Goal: Task Accomplishment & Management: Complete application form

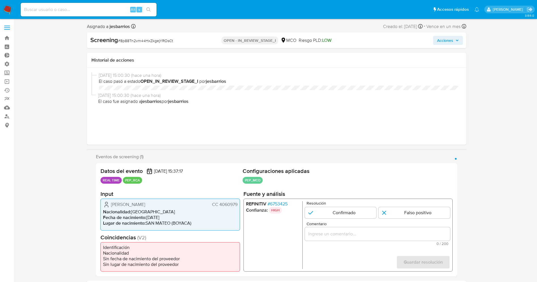
select select "10"
drag, startPoint x: 111, startPoint y: 203, endPoint x: 229, endPoint y: 204, distance: 118.3
click at [238, 206] on div "Carlos Amauri Silva Carreño CC 4060979 Nacionalidad : Colombia Fecha de nacimie…" at bounding box center [169, 215] width 139 height 32
click at [276, 206] on span "# 6753425" at bounding box center [277, 204] width 20 height 6
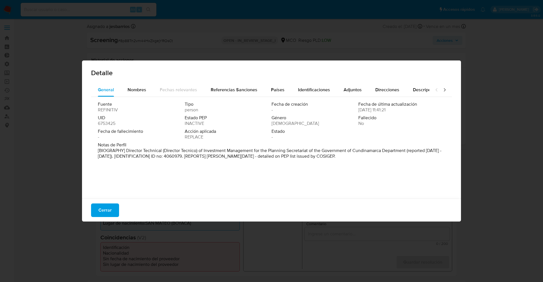
click at [114, 212] on button "Cerrar" at bounding box center [105, 211] width 28 height 14
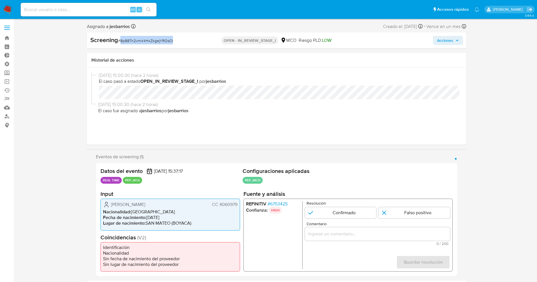
drag, startPoint x: 122, startPoint y: 42, endPoint x: 174, endPoint y: 40, distance: 52.4
click at [174, 40] on div "Screening # 8p88Tn2vm44HxZkgejYROsCt" at bounding box center [151, 40] width 122 height 8
copy span "8p88Tn2vm44HxZkgejYROsCt"
click at [411, 217] on input "1 de 1" at bounding box center [414, 212] width 72 height 11
radio input "true"
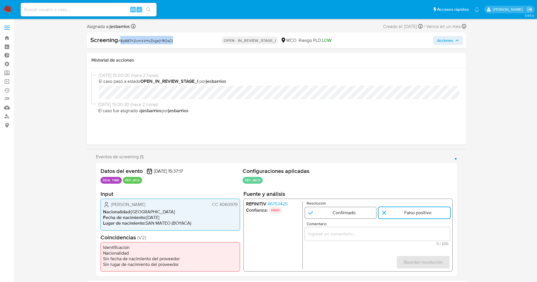
click at [343, 218] on input "1 de 1" at bounding box center [340, 212] width 72 height 11
radio input "true"
click at [346, 211] on input "1 de 1" at bounding box center [340, 212] width 72 height 11
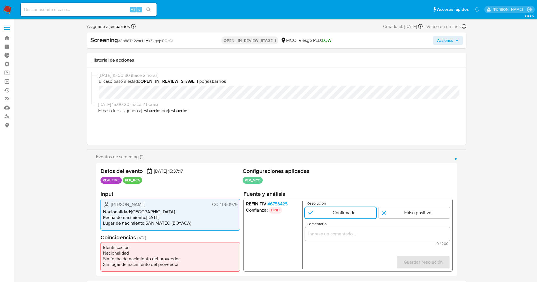
click at [353, 230] on div "1 de 1" at bounding box center [376, 234] width 145 height 14
click at [351, 236] on input "Comentario" at bounding box center [376, 234] width 145 height 7
paste input "usuario Carlos Amauri Silva Carreño,CC 406097,nacionalidad Colombiana, por coin…"
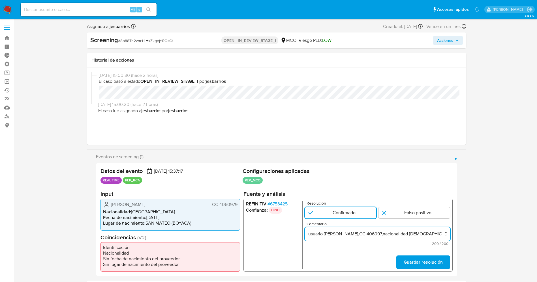
scroll to position [0, 265]
click at [332, 233] on input "usuario Carlos Amauri Silva Carreño,CC 406097,nacionalidad Colombiana, por coin…" at bounding box center [376, 234] width 145 height 7
drag, startPoint x: 345, startPoint y: 233, endPoint x: 406, endPoint y: 236, distance: 60.9
click at [406, 236] on input "usuario Carlos Amauri Silva Carreño,CC 406097,nacionalidad Colombiana, por coin…" at bounding box center [376, 234] width 145 height 7
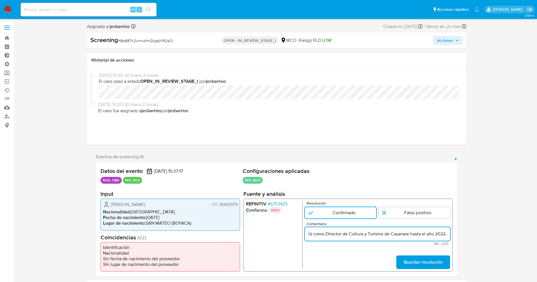
scroll to position [0, 176]
type input "usuario Carlos Amauri Silva Carreño,CC 406097,nacionalidad Colombiana.Se desemp…"
click at [423, 261] on span "Guardar resolución" at bounding box center [422, 262] width 39 height 12
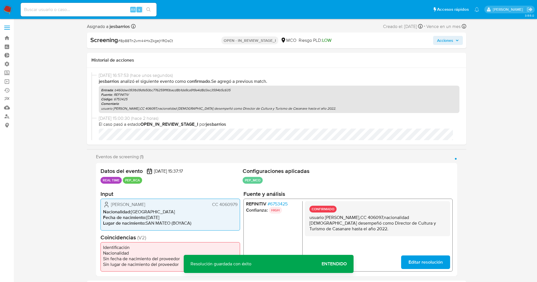
click at [435, 264] on span "Editar resolución" at bounding box center [425, 262] width 34 height 12
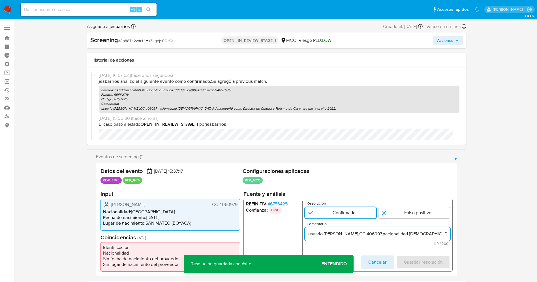
click at [311, 236] on input "usuario Carlos Amauri Silva Carreño,CC 406097,nacionalidad Colombiana.Se desemp…" at bounding box center [376, 234] width 145 height 7
type input "Usuario Carlos Amauri Silva Carreño,CC 406097,nacionalidad Colombiana.Se desemp…"
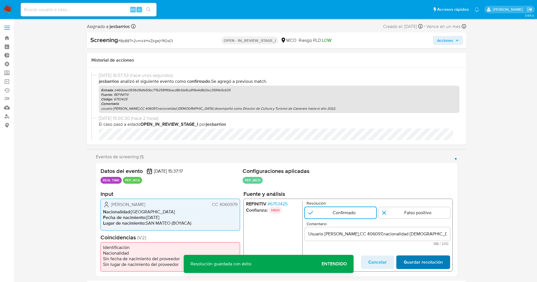
click at [413, 259] on span "Guardar resolución" at bounding box center [422, 262] width 39 height 12
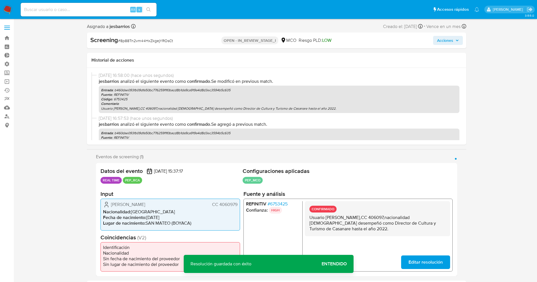
drag, startPoint x: 308, startPoint y: 219, endPoint x: 373, endPoint y: 232, distance: 66.4
click at [373, 232] on div "CONFIRMADO Usuario Carlos Amauri Silva Carreño,CC 406097,nacionalidad Colombian…" at bounding box center [376, 218] width 145 height 35
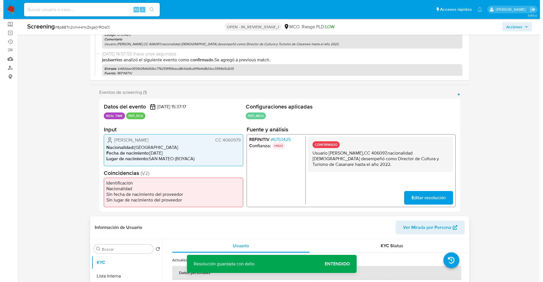
scroll to position [127, 0]
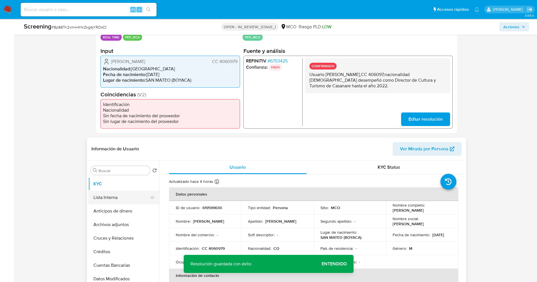
click at [124, 202] on button "Lista Interna" at bounding box center [121, 198] width 66 height 14
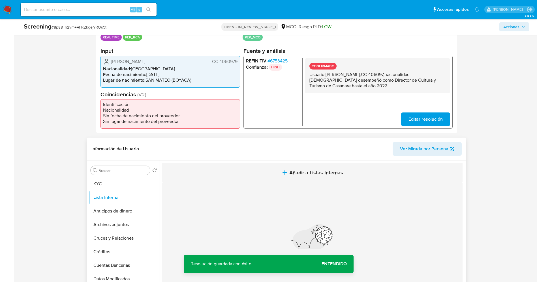
click at [294, 170] on span "Añadir a Listas Internas" at bounding box center [316, 173] width 54 height 6
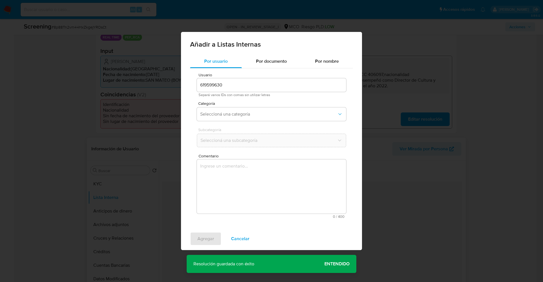
click at [247, 107] on div "Categoría Seleccioná una categoría" at bounding box center [271, 113] width 149 height 22
click at [247, 114] on span "Seleccioná una categoría" at bounding box center [268, 114] width 137 height 6
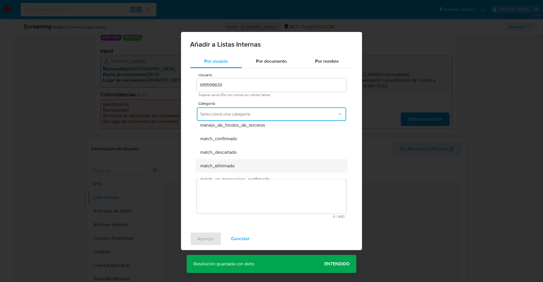
scroll to position [42, 0]
drag, startPoint x: 233, startPoint y: 144, endPoint x: 260, endPoint y: 132, distance: 28.8
click at [260, 132] on ul "hr_incorporación_revisada_por_la_gerencia incorporación_revisada_por_la_gerenci…" at bounding box center [272, 182] width 152 height 204
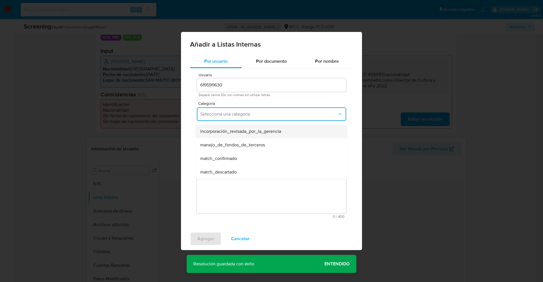
scroll to position [0, 0]
drag, startPoint x: 224, startPoint y: 169, endPoint x: 229, endPoint y: 148, distance: 21.5
click at [224, 169] on span "match_confirmado" at bounding box center [218, 170] width 37 height 6
click at [230, 140] on span "Seleccioná una subcategoría" at bounding box center [268, 141] width 137 height 6
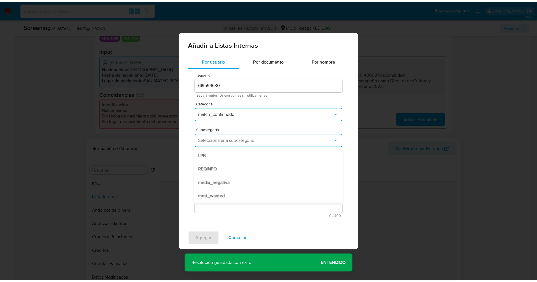
scroll to position [38, 0]
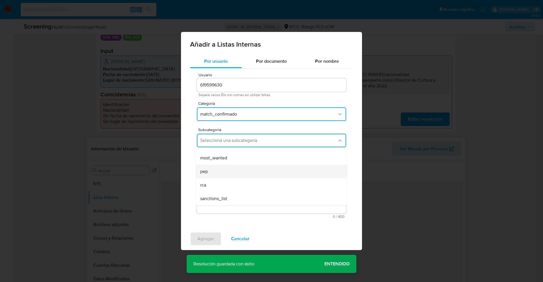
click at [225, 170] on div "pep" at bounding box center [269, 172] width 139 height 14
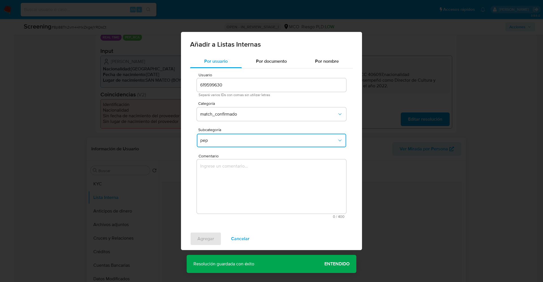
click at [225, 170] on textarea "Comentario" at bounding box center [271, 187] width 149 height 54
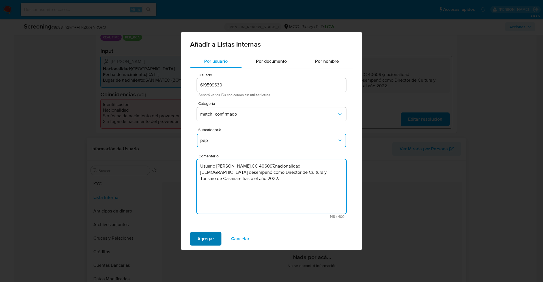
type textarea "Usuario Carlos Amauri Silva Carreño,CC 406097,nacionalidad Colombiana.Se desemp…"
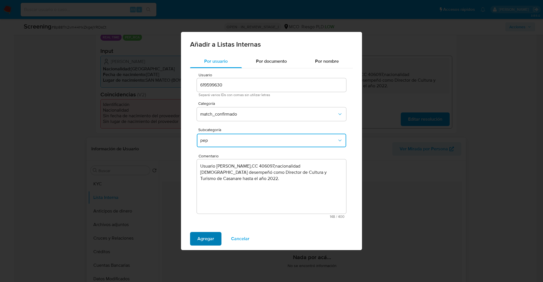
click at [200, 238] on span "Agregar" at bounding box center [205, 239] width 17 height 12
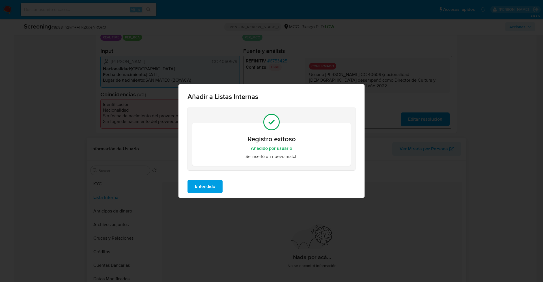
click at [201, 190] on span "Entendido" at bounding box center [205, 186] width 20 height 12
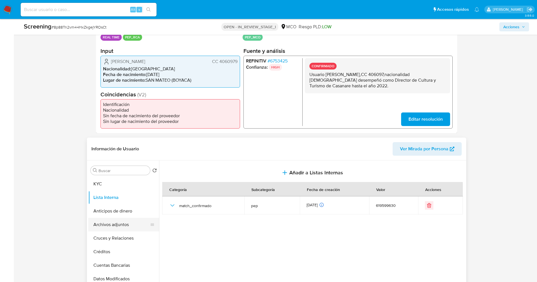
click at [105, 226] on button "Archivos adjuntos" at bounding box center [121, 225] width 66 height 14
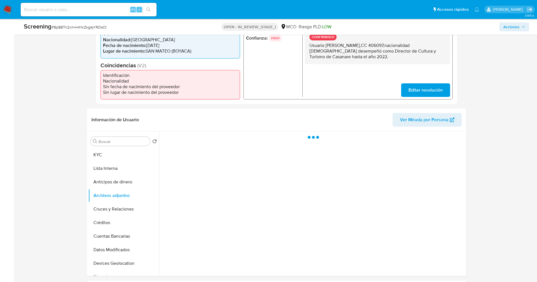
scroll to position [170, 0]
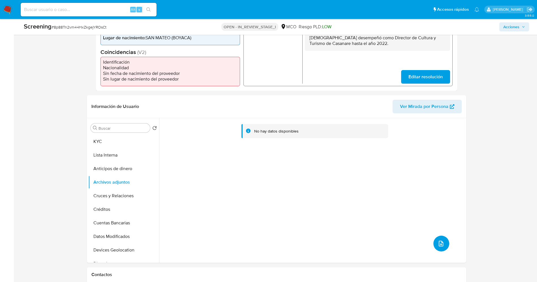
click at [442, 241] on span "upload-file" at bounding box center [440, 243] width 7 height 7
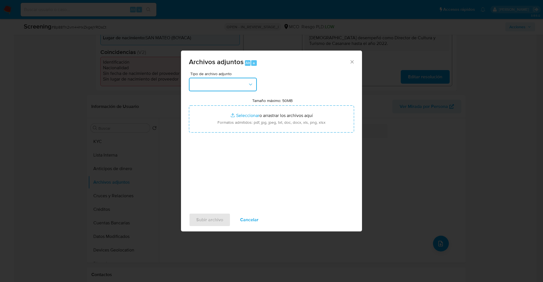
click at [235, 87] on button "button" at bounding box center [223, 85] width 68 height 14
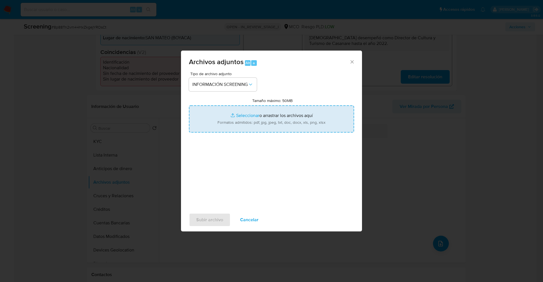
type input "C:\fakepath\_Carlos Amauri Silva Carreño_ lavado de dinero - Buscar con Google.…"
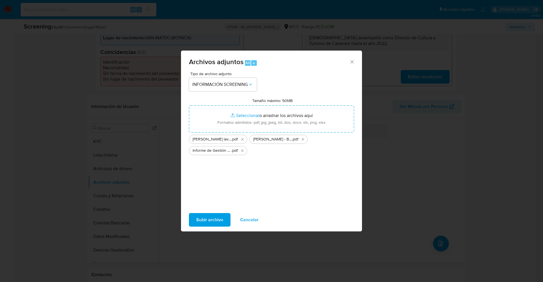
click at [207, 218] on span "Subir archivo" at bounding box center [209, 220] width 27 height 12
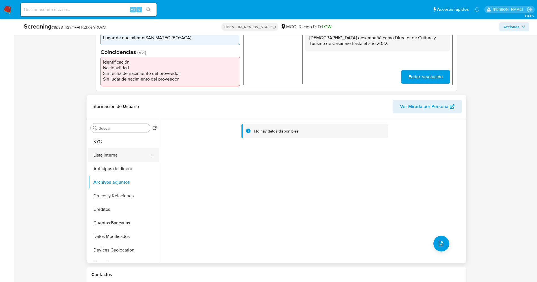
click at [121, 155] on button "Lista Interna" at bounding box center [121, 156] width 66 height 14
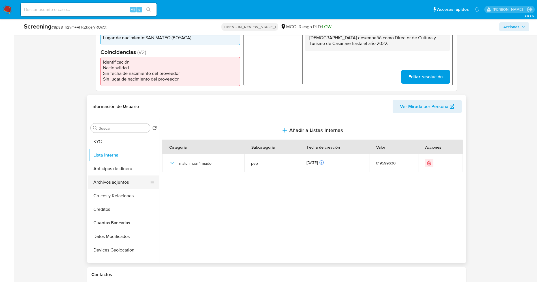
click at [113, 186] on button "Archivos adjuntos" at bounding box center [121, 183] width 66 height 14
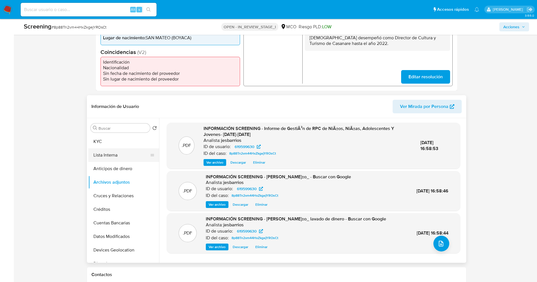
click at [124, 151] on button "Lista Interna" at bounding box center [121, 156] width 66 height 14
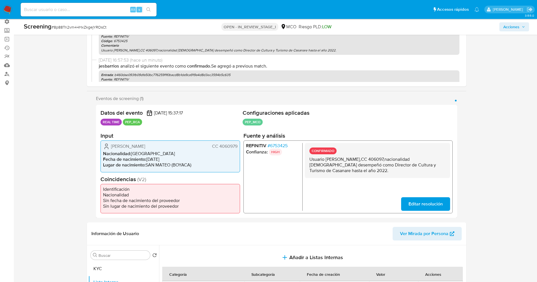
scroll to position [0, 0]
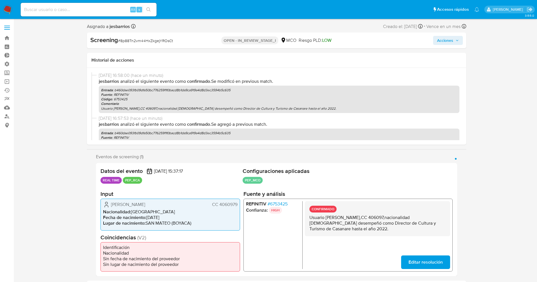
click at [449, 42] on span "Acciones" at bounding box center [445, 40] width 16 height 9
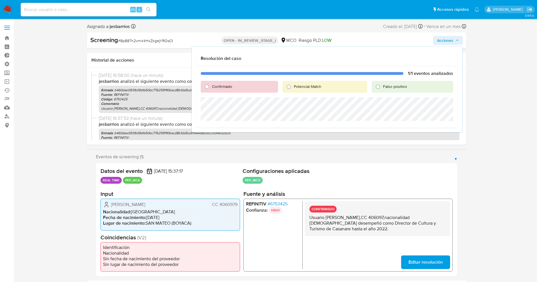
click at [223, 87] on span "Confirmado" at bounding box center [222, 87] width 20 height 6
click at [211, 87] on input "Confirmado" at bounding box center [206, 86] width 9 height 9
radio input "true"
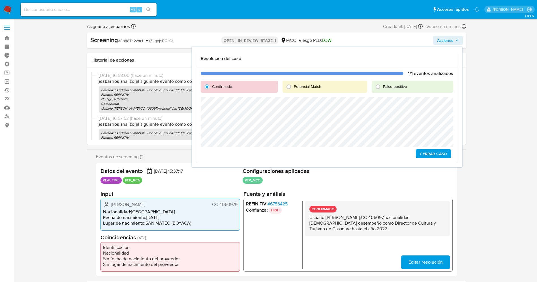
click at [435, 152] on span "Cerrar Caso" at bounding box center [433, 154] width 27 height 8
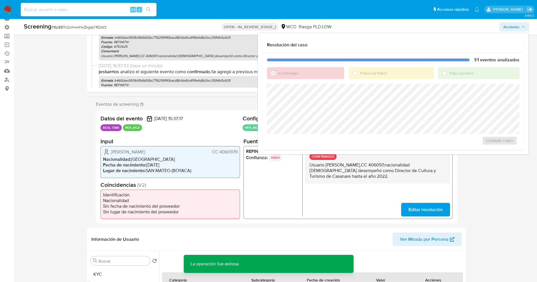
scroll to position [85, 0]
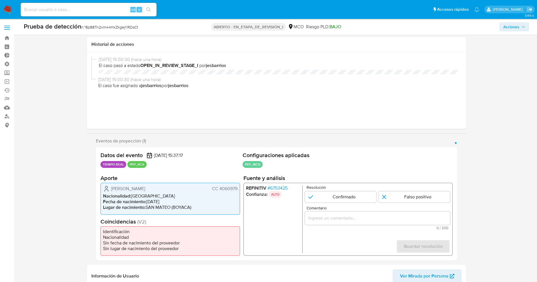
select select "10"
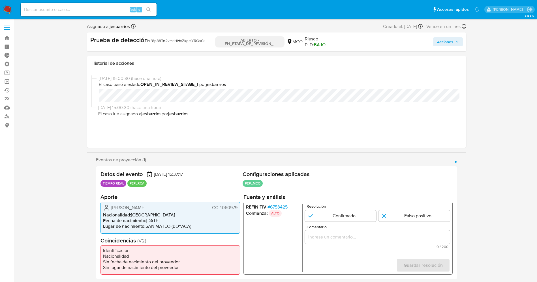
click at [4, 11] on img at bounding box center [8, 10] width 10 height 10
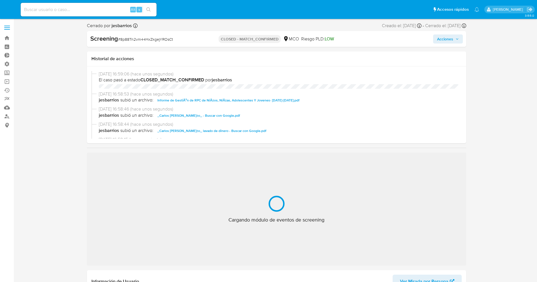
select select "10"
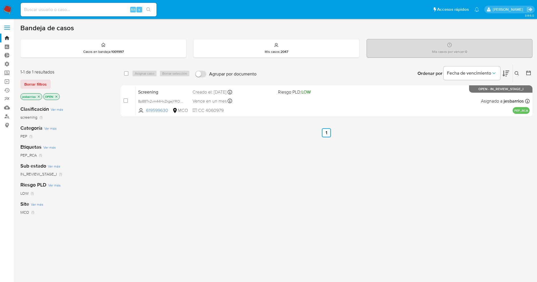
click at [11, 8] on img at bounding box center [8, 10] width 10 height 10
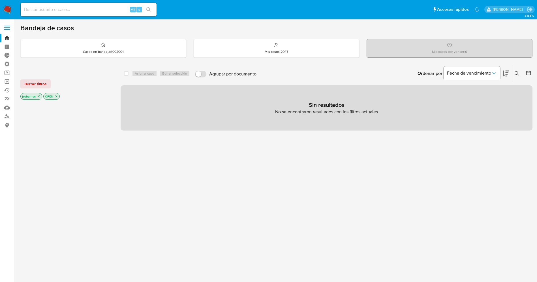
click at [40, 95] on icon "close-filter" at bounding box center [38, 96] width 3 height 3
click at [39, 95] on icon "close-filter" at bounding box center [38, 96] width 3 height 3
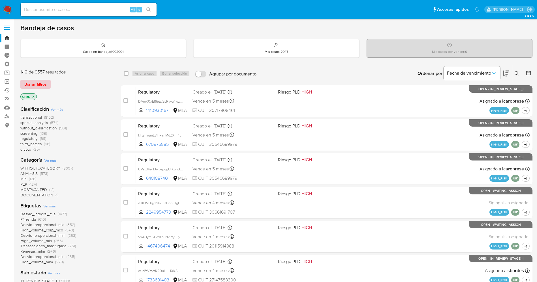
click at [23, 81] on button "Borrar filtros" at bounding box center [35, 84] width 30 height 9
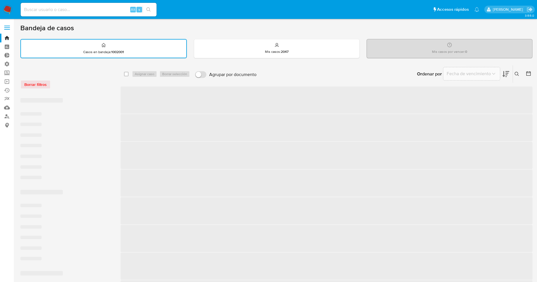
click at [11, 27] on label at bounding box center [7, 28] width 14 height 12
click at [0, 0] on input "checkbox" at bounding box center [0, 0] width 0 height 0
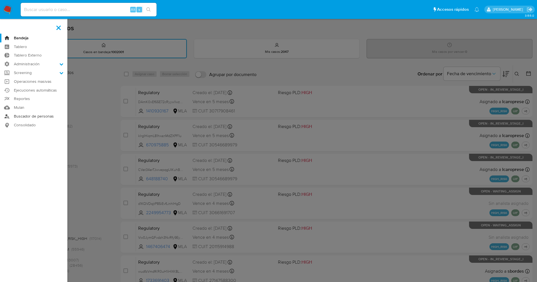
click at [36, 117] on link "Buscador de personas" at bounding box center [33, 116] width 67 height 9
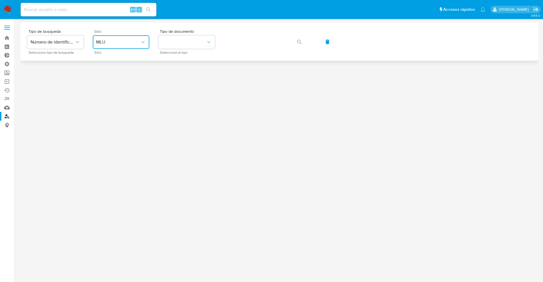
click at [112, 41] on span "MLU" at bounding box center [118, 42] width 44 height 6
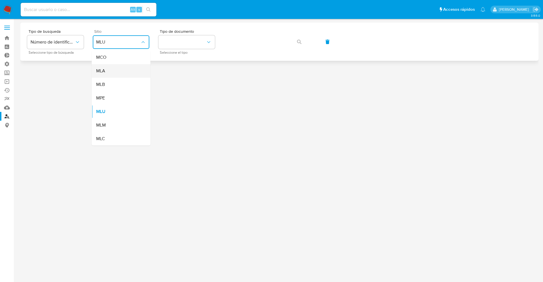
click at [106, 74] on div "MLA" at bounding box center [119, 71] width 46 height 14
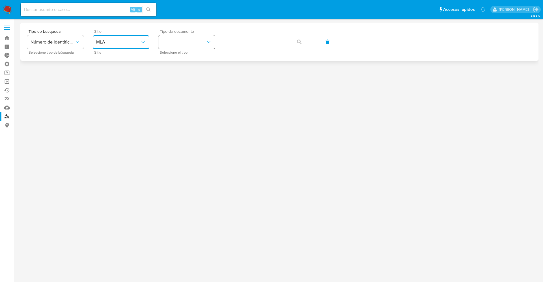
click at [173, 46] on button "identificationType" at bounding box center [186, 42] width 57 height 14
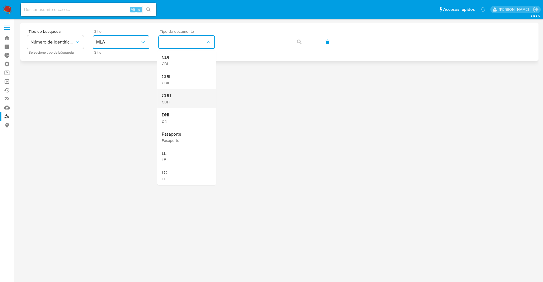
click at [177, 93] on div "CUIT CUIT" at bounding box center [185, 98] width 46 height 19
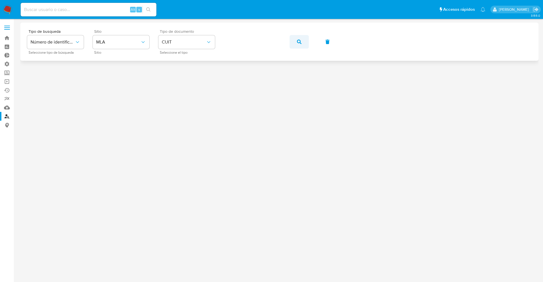
click at [295, 41] on button "button" at bounding box center [299, 42] width 19 height 14
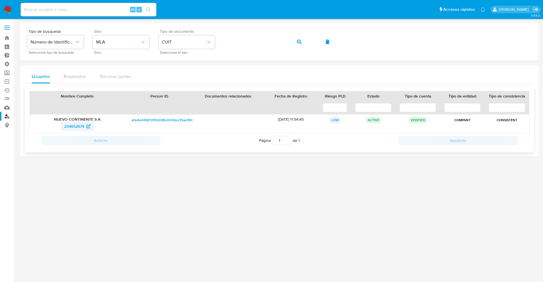
click at [78, 126] on span "234652674" at bounding box center [74, 126] width 20 height 9
click at [7, 7] on img at bounding box center [8, 10] width 10 height 10
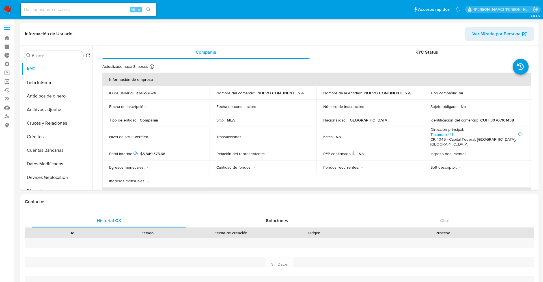
select select "10"
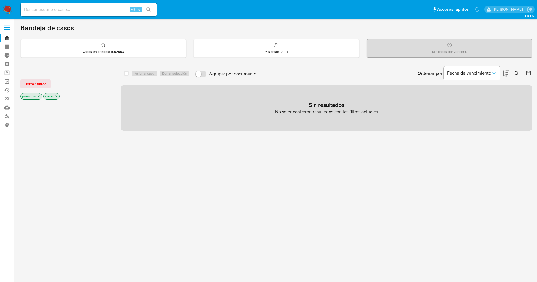
click at [39, 98] on icon "close-filter" at bounding box center [38, 96] width 3 height 3
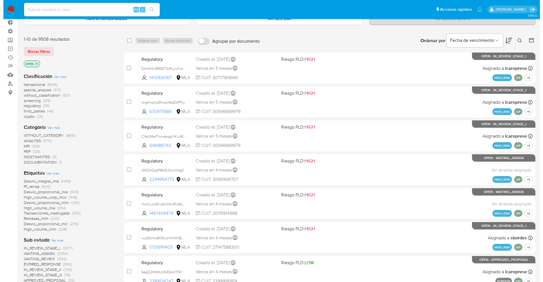
scroll to position [85, 0]
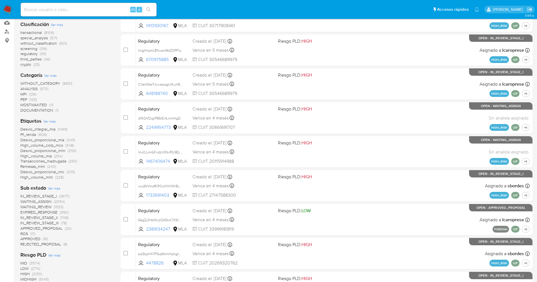
click at [57, 188] on span "Ver más" at bounding box center [54, 188] width 12 height 5
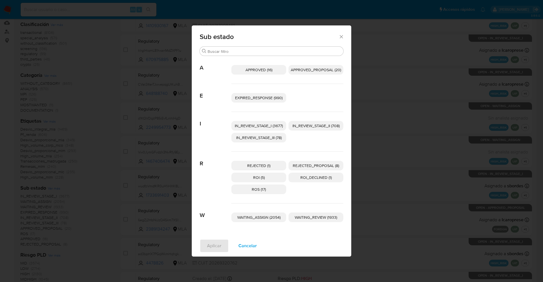
click at [241, 246] on span "Cancelar" at bounding box center [247, 246] width 18 height 12
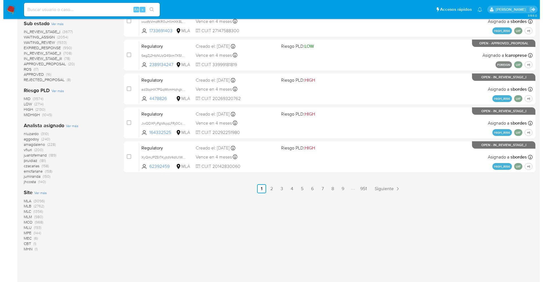
scroll to position [250, 0]
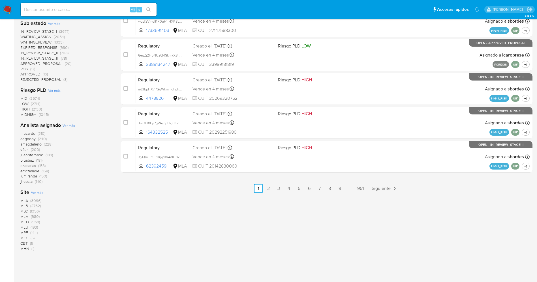
click at [66, 127] on span "Ver más" at bounding box center [69, 125] width 12 height 5
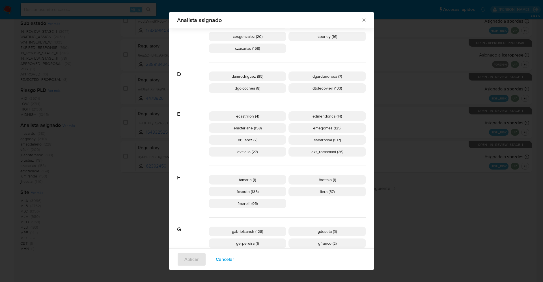
scroll to position [208, 0]
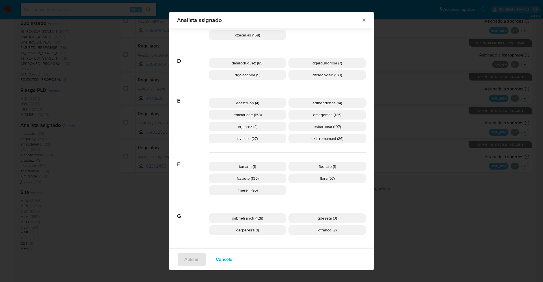
click at [308, 141] on p "ext_romamani (26)" at bounding box center [328, 139] width 78 height 10
click at [195, 259] on button "Aplicar" at bounding box center [191, 260] width 29 height 14
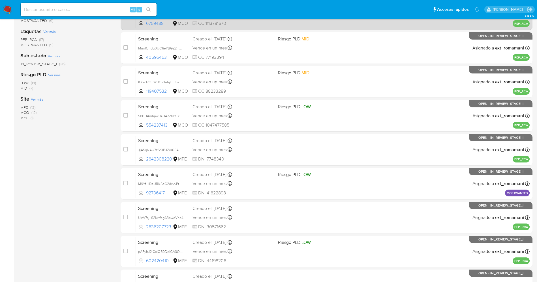
scroll to position [164, 0]
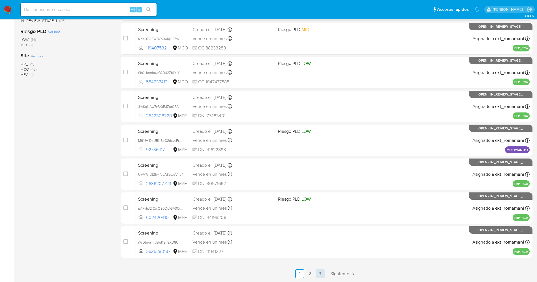
click at [318, 276] on link "3" at bounding box center [319, 274] width 9 height 9
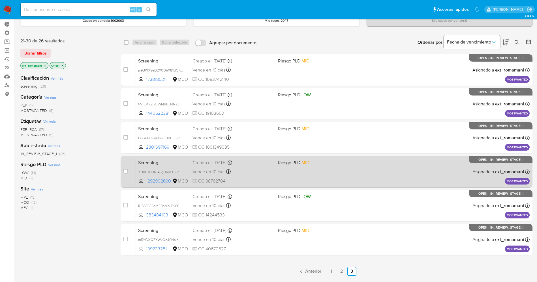
scroll to position [42, 0]
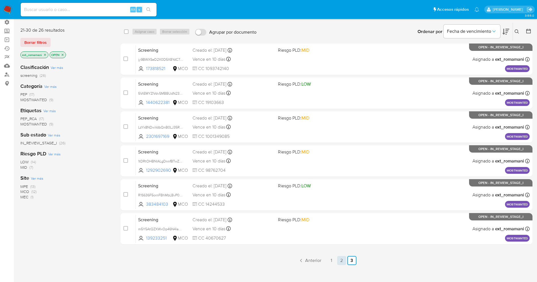
click at [340, 259] on link "2" at bounding box center [341, 260] width 9 height 9
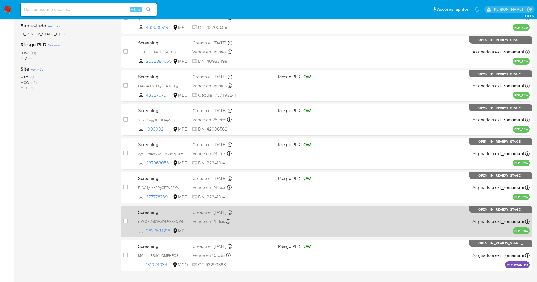
scroll to position [164, 0]
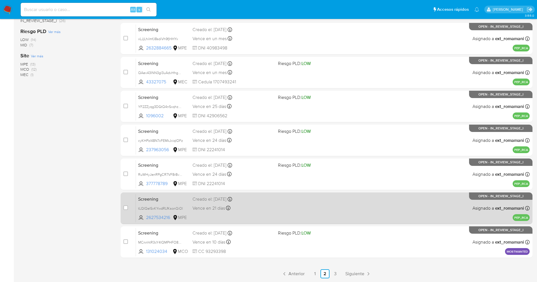
click at [257, 208] on div "Vence en 21 días Vence el 12/09/2025 14:51:41" at bounding box center [232, 209] width 81 height 8
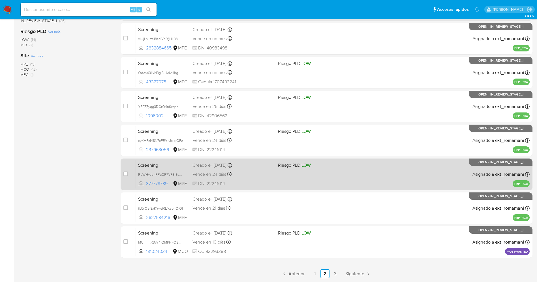
click at [269, 179] on div "Screening RuWHyJenRPgCR7VF8r8vLgKR 377778789 MPE Riesgo PLD: LOW Creado el: 16/…" at bounding box center [333, 174] width 394 height 29
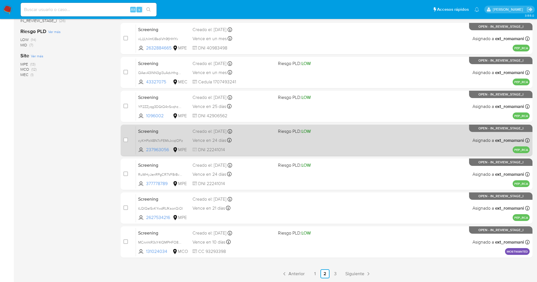
click at [268, 147] on span "DNI 22241014" at bounding box center [232, 150] width 81 height 6
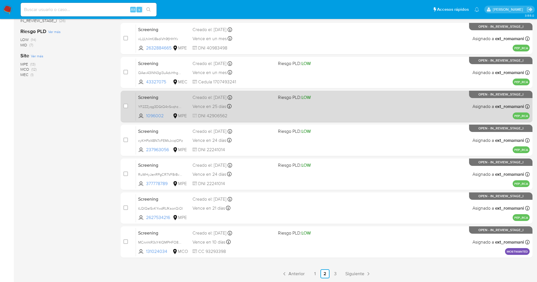
click at [274, 98] on div "Screening YF2ZZyqg3DGtQ4nSxqhzCs8a 1096002 MPE Riesgo PLD: LOW Creado el: 17/08…" at bounding box center [333, 106] width 394 height 29
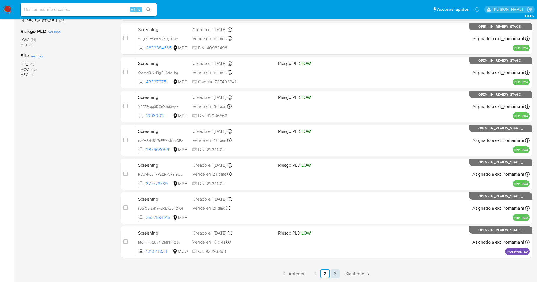
click at [335, 274] on link "3" at bounding box center [334, 274] width 9 height 9
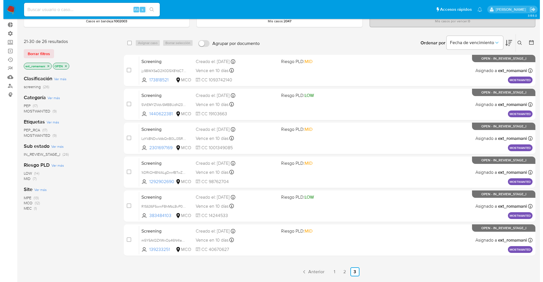
scroll to position [42, 0]
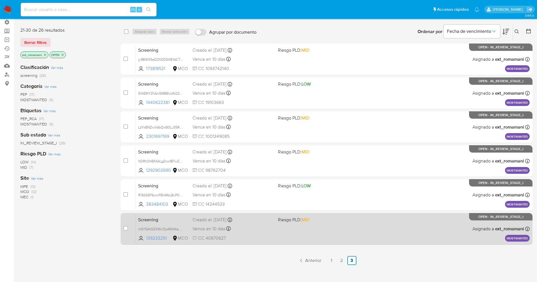
click at [320, 231] on div "Screening m5Y5AtQZXWxOp46N4IaZZj8a 139233251 MCO Riesgo PLD: MID Creado el: 22/…" at bounding box center [333, 229] width 394 height 29
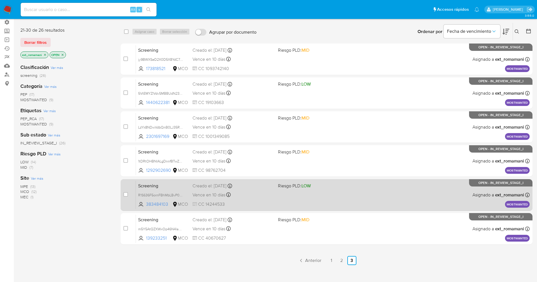
click at [335, 191] on div "Screening R1S636F5ornFBhMbLBvP0dWe 383484103 MCO Riesgo PLD: LOW Creado el: 22/…" at bounding box center [333, 195] width 394 height 29
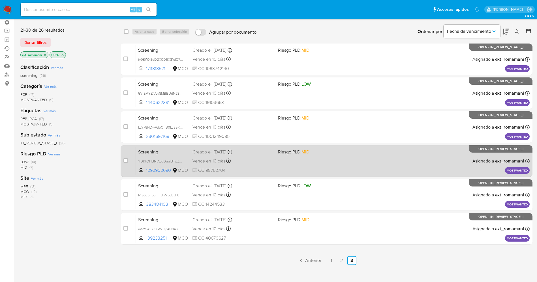
click at [319, 157] on div "Screening 1tDRtOHBNIALgDnnfBTwZDHg 1292902690 MCO Riesgo PLD: MID Creado el: 22…" at bounding box center [333, 161] width 394 height 29
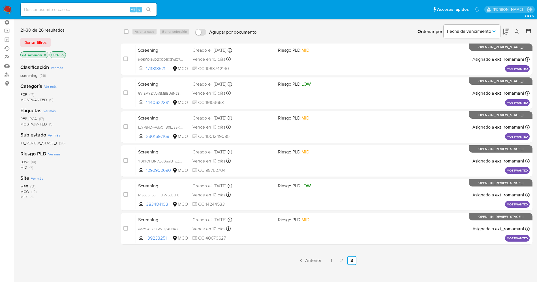
click at [45, 56] on icon "close-filter" at bounding box center [44, 54] width 3 height 3
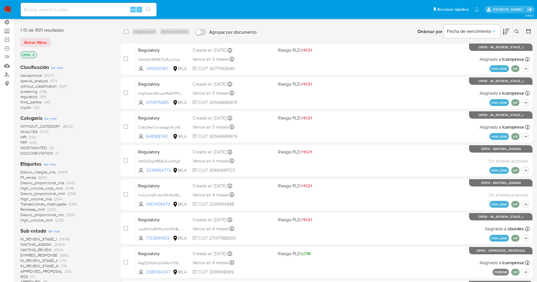
click at [50, 166] on span "Ver más" at bounding box center [49, 164] width 12 height 5
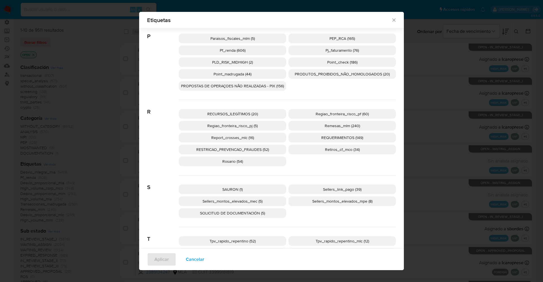
scroll to position [929, 0]
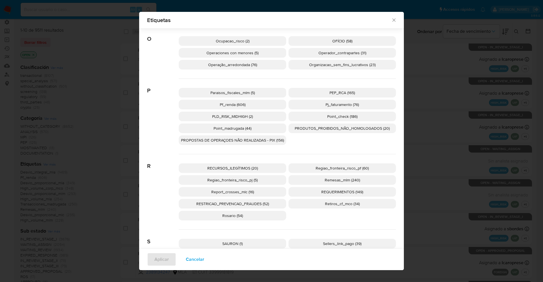
click at [350, 94] on span "PEP_RCA (165)" at bounding box center [342, 93] width 25 height 6
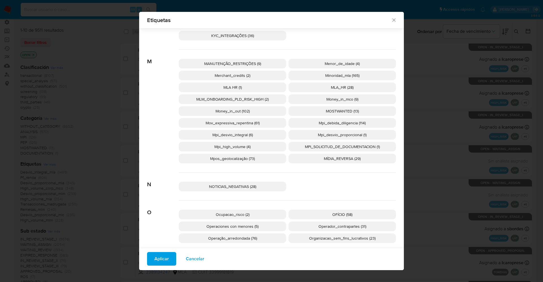
scroll to position [754, 0]
click at [336, 114] on span "MOSTWANTED (13)" at bounding box center [342, 113] width 33 height 6
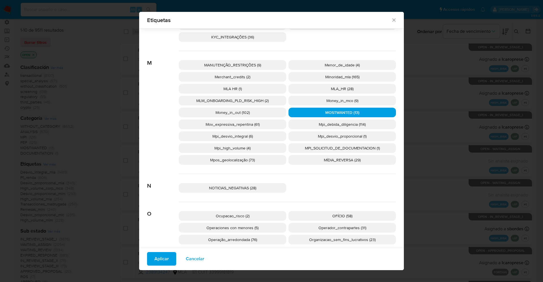
click at [151, 263] on button "Aplicar" at bounding box center [161, 259] width 29 height 14
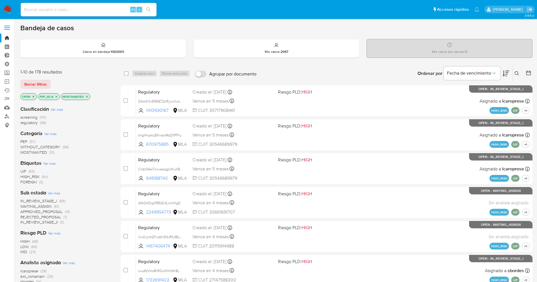
click at [33, 205] on span "WAITING_ASSIGN" at bounding box center [35, 207] width 31 height 6
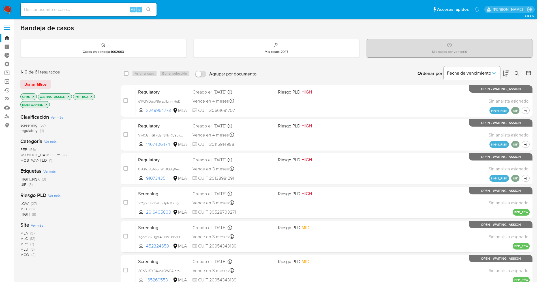
click at [40, 224] on span "Ver más" at bounding box center [37, 225] width 12 height 5
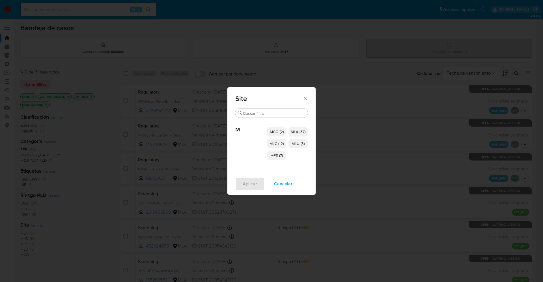
click at [274, 133] on span "MCO (2)" at bounding box center [277, 132] width 14 height 6
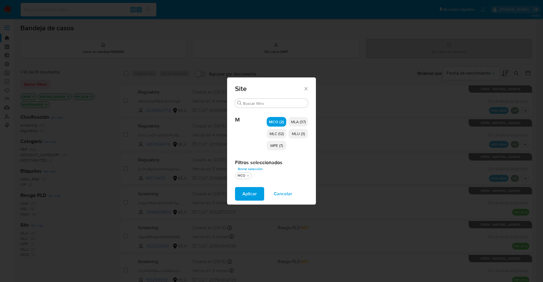
click at [279, 134] on span "MLC (12)" at bounding box center [277, 134] width 14 height 6
click at [279, 142] on p "MPE (7)" at bounding box center [276, 146] width 20 height 10
click at [296, 131] on span "MLU (3)" at bounding box center [298, 134] width 13 height 6
click at [253, 192] on span "Aplicar" at bounding box center [249, 194] width 14 height 12
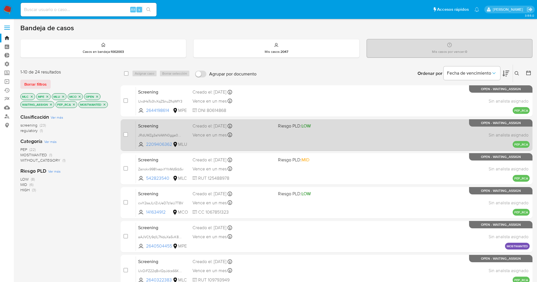
scroll to position [164, 0]
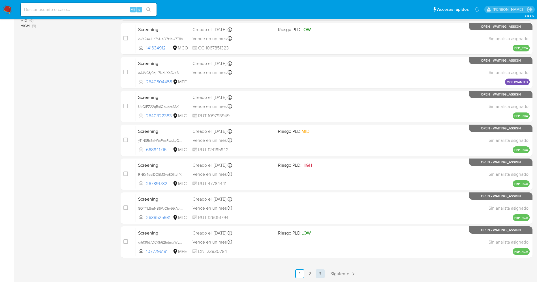
click at [318, 271] on link "3" at bounding box center [319, 274] width 9 height 9
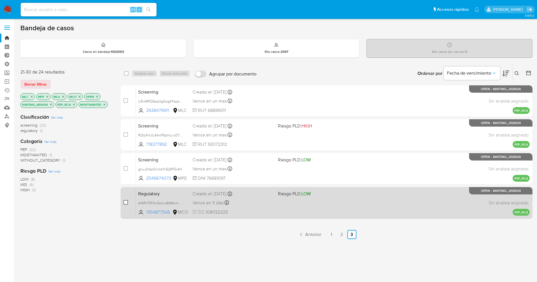
click at [125, 203] on input "checkbox" at bounding box center [125, 202] width 5 height 5
checkbox input "true"
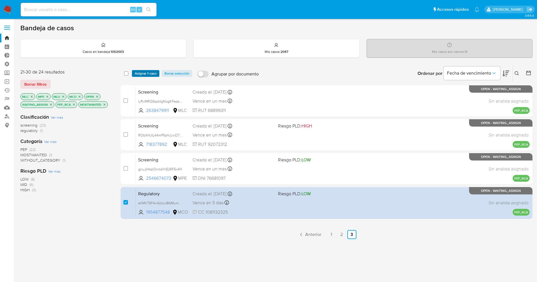
click at [145, 72] on span "Asignar 1 caso" at bounding box center [146, 74] width 22 height 6
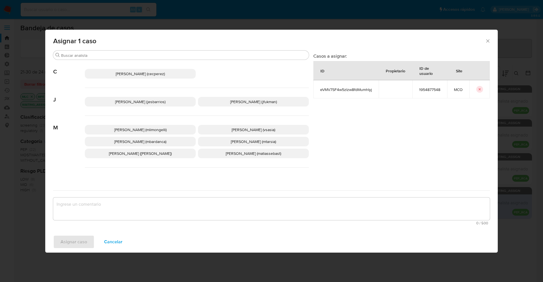
click at [136, 102] on span "Jesica Iris Barrios Leita (jesbarrios)" at bounding box center [140, 102] width 50 height 6
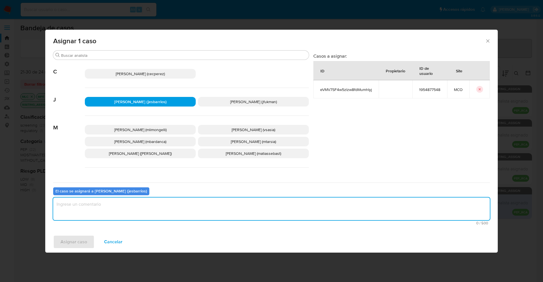
click at [98, 215] on textarea "assign-modal" at bounding box center [271, 209] width 437 height 23
type textarea "Analisis"
click at [72, 240] on span "Asignar caso" at bounding box center [74, 242] width 27 height 12
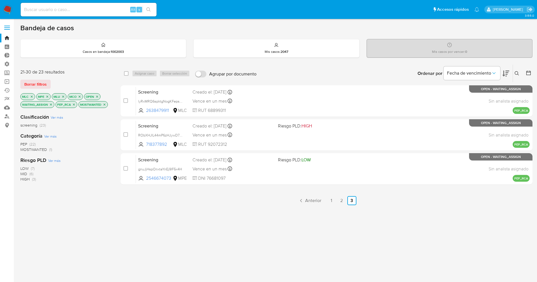
click at [10, 8] on img at bounding box center [8, 10] width 10 height 10
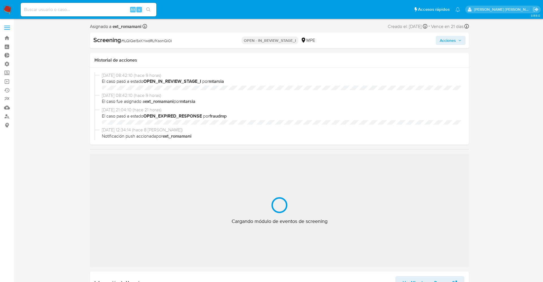
select select "10"
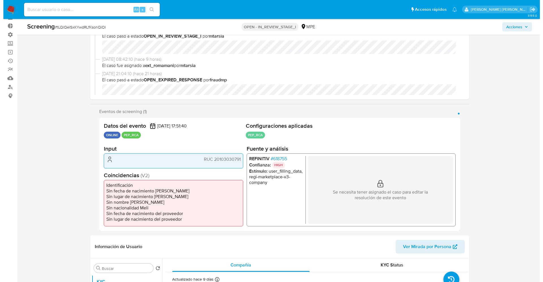
scroll to position [42, 0]
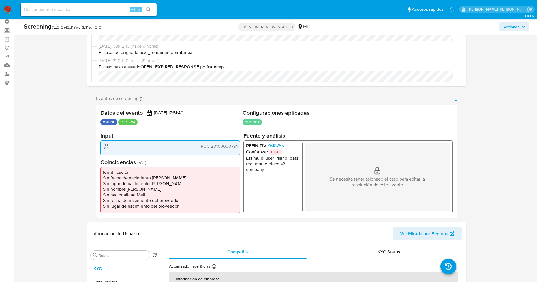
click at [280, 145] on span "# 618755" at bounding box center [275, 146] width 16 height 6
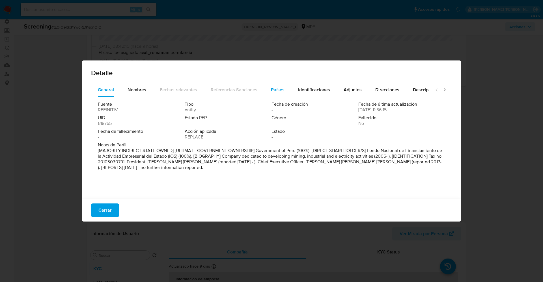
click at [281, 89] on span "Países" at bounding box center [278, 90] width 14 height 7
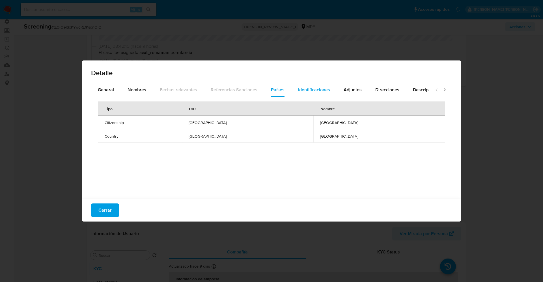
click at [302, 88] on span "Identificaciones" at bounding box center [314, 90] width 32 height 7
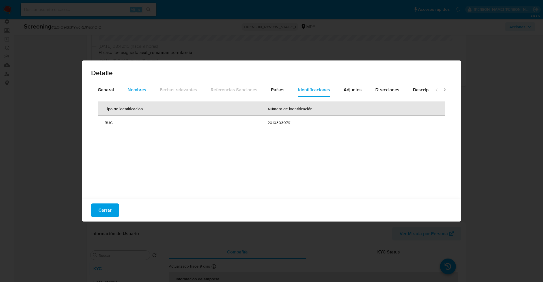
click at [140, 91] on span "Nombres" at bounding box center [137, 90] width 19 height 7
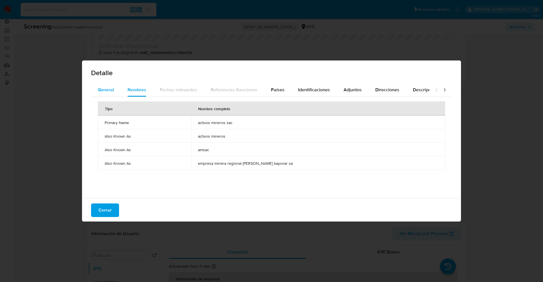
click at [118, 90] on button "General" at bounding box center [106, 90] width 30 height 14
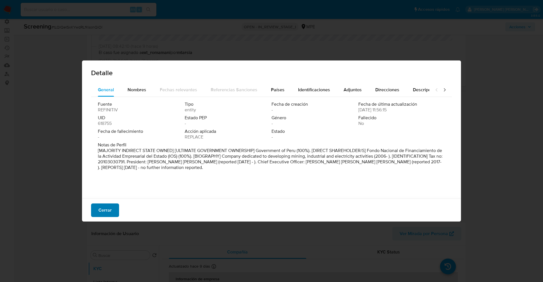
click at [99, 213] on span "Cerrar" at bounding box center [104, 210] width 13 height 12
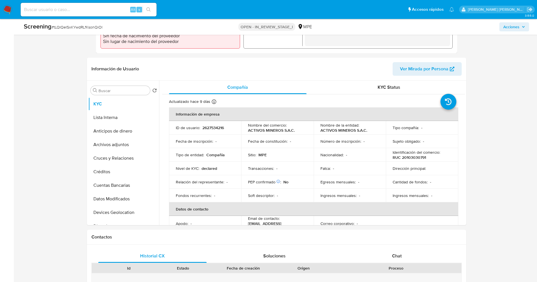
scroll to position [212, 0]
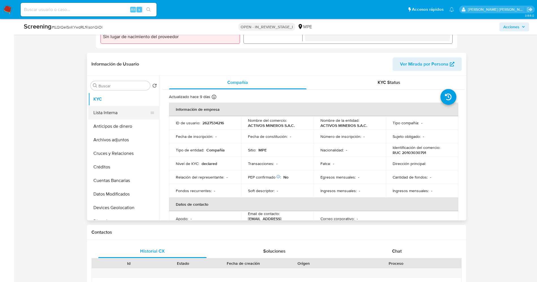
click at [126, 112] on button "Lista Interna" at bounding box center [121, 113] width 66 height 14
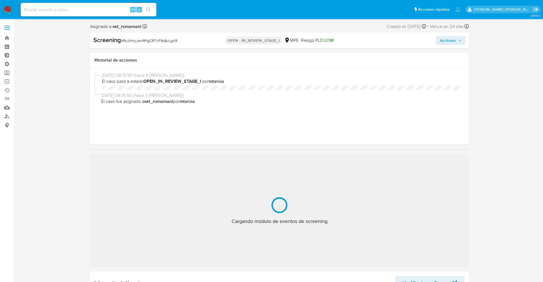
select select "10"
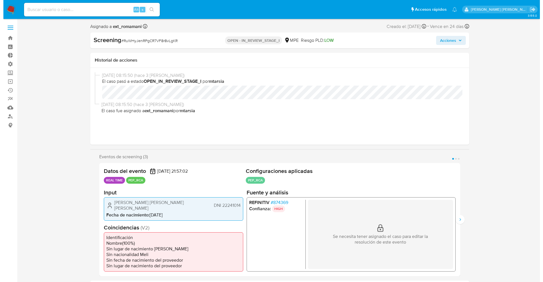
scroll to position [42, 0]
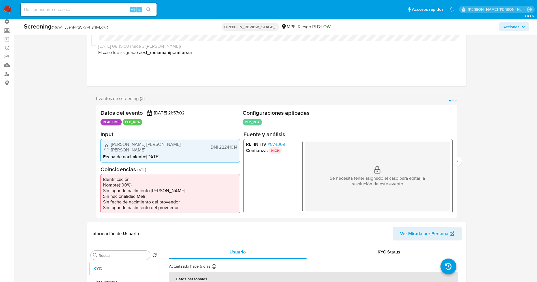
click at [277, 145] on span "# 874369" at bounding box center [276, 144] width 18 height 6
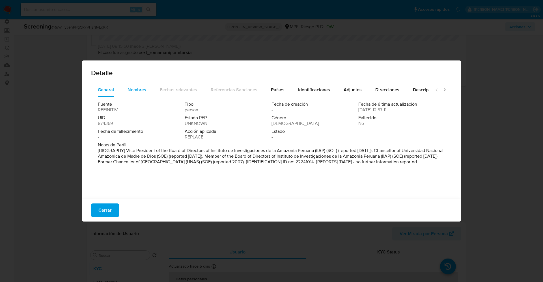
click at [138, 91] on span "Nombres" at bounding box center [137, 90] width 19 height 7
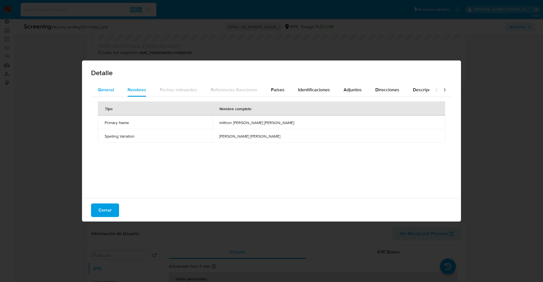
click at [115, 94] on button "General" at bounding box center [106, 90] width 30 height 14
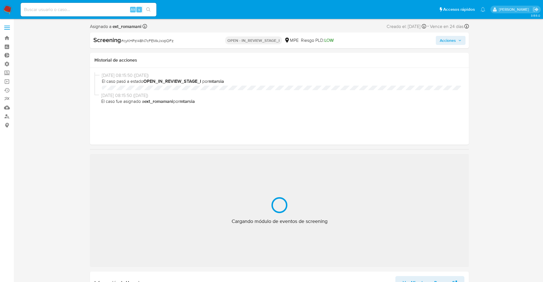
select select "10"
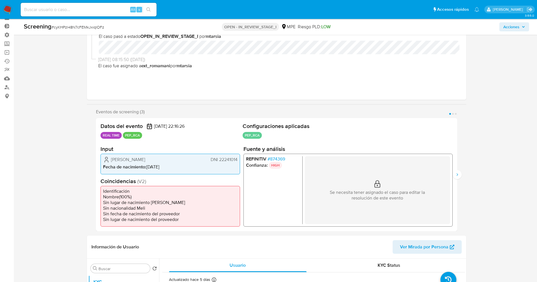
scroll to position [42, 0]
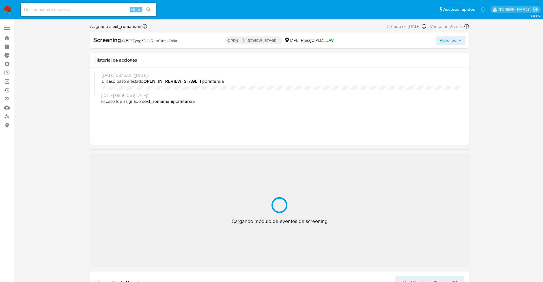
select select "10"
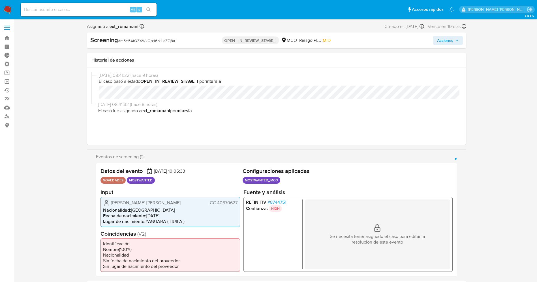
select select "10"
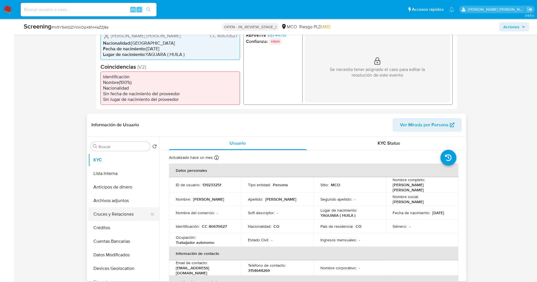
scroll to position [170, 0]
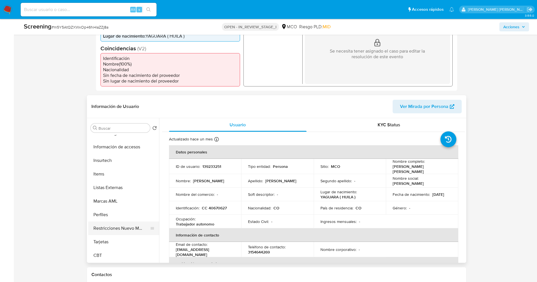
click at [126, 233] on button "Restricciones Nuevo Mundo" at bounding box center [121, 229] width 66 height 14
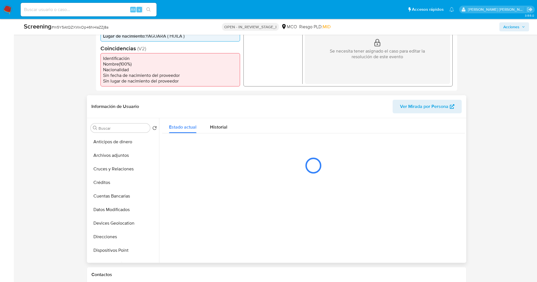
scroll to position [0, 0]
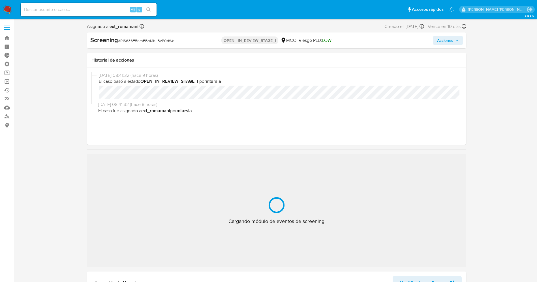
select select "10"
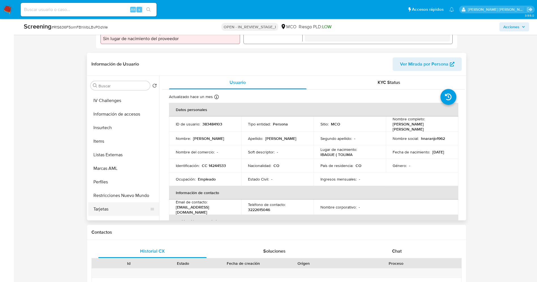
scroll to position [239, 0]
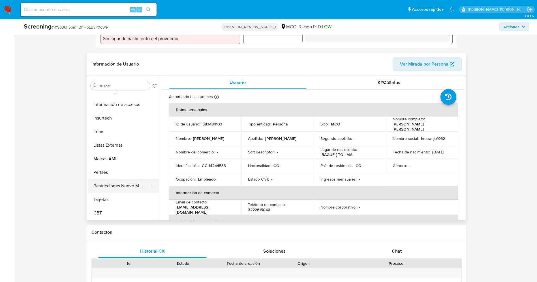
click at [134, 190] on button "Restricciones Nuevo Mundo" at bounding box center [121, 186] width 66 height 14
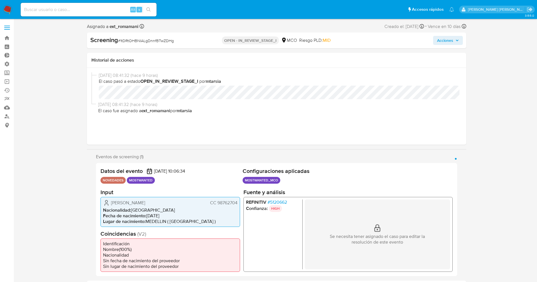
select select "10"
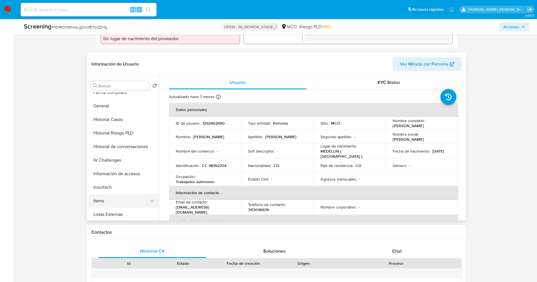
scroll to position [239, 0]
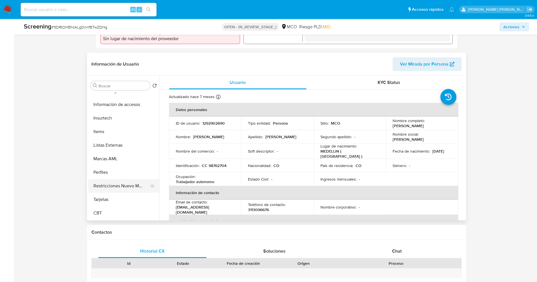
click at [118, 184] on button "Restricciones Nuevo Mundo" at bounding box center [121, 186] width 66 height 14
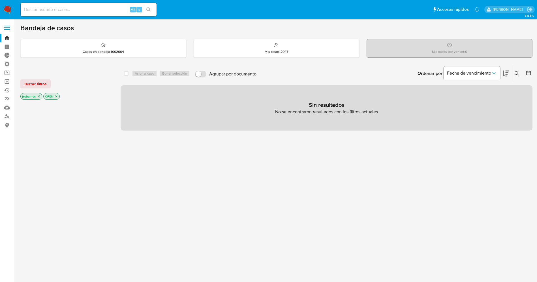
click at [37, 97] on icon "close-filter" at bounding box center [38, 96] width 3 height 3
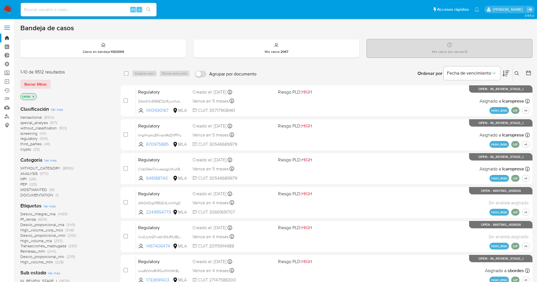
click at [49, 205] on span "Ver más" at bounding box center [49, 206] width 12 height 5
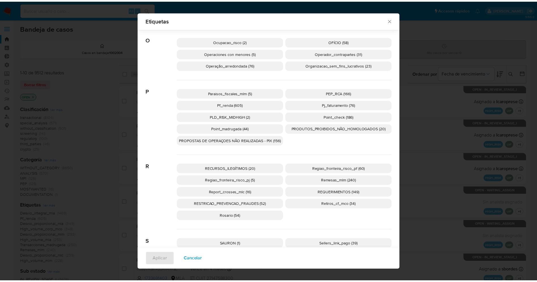
scroll to position [929, 0]
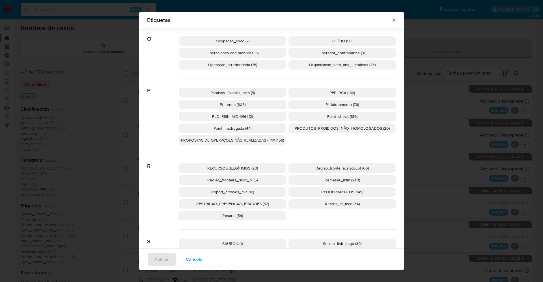
click at [333, 93] on span "PEP_RCA (166)" at bounding box center [342, 93] width 25 height 6
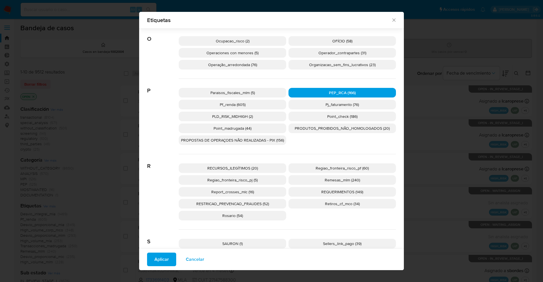
click at [154, 257] on span "Aplicar" at bounding box center [161, 259] width 14 height 12
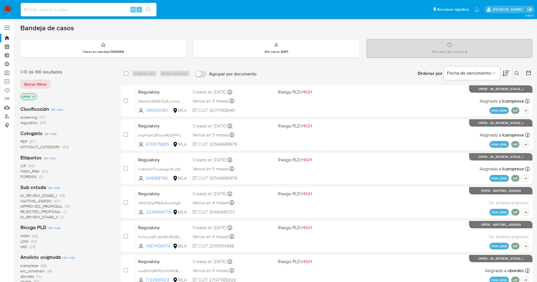
click at [46, 201] on span "WAITING_ASSIGN" at bounding box center [35, 201] width 31 height 6
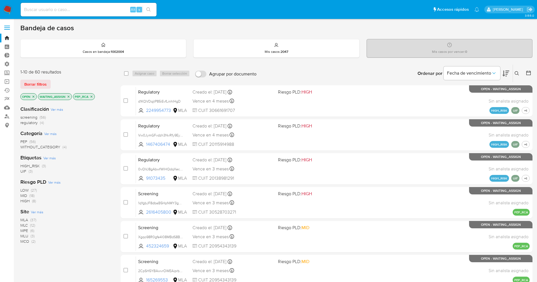
click at [29, 244] on span "MCO" at bounding box center [24, 242] width 9 height 6
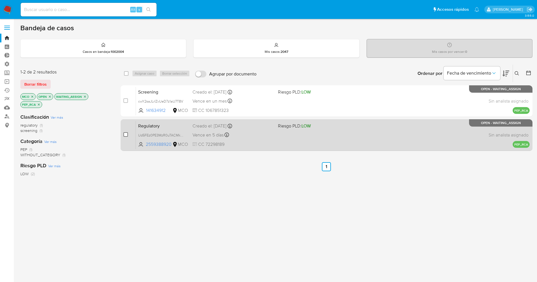
click at [124, 133] on input "checkbox" at bounding box center [125, 134] width 5 height 5
checkbox input "true"
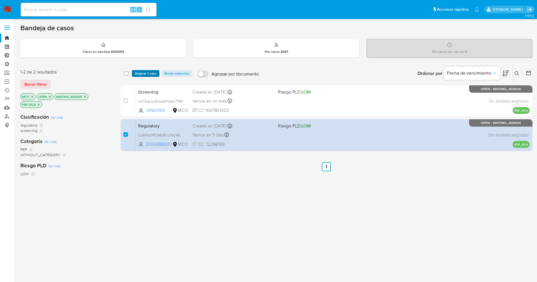
click at [145, 75] on span "Asignar 1 caso" at bounding box center [146, 74] width 22 height 6
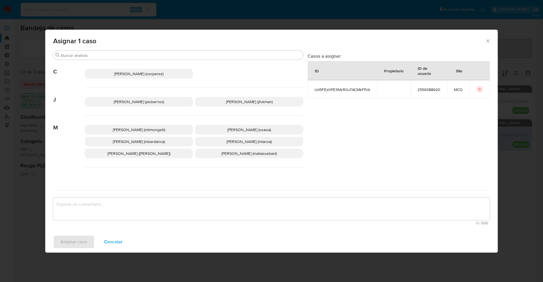
click at [154, 106] on p "Jesica Iris Barrios Leita (jesbarrios)" at bounding box center [139, 102] width 108 height 10
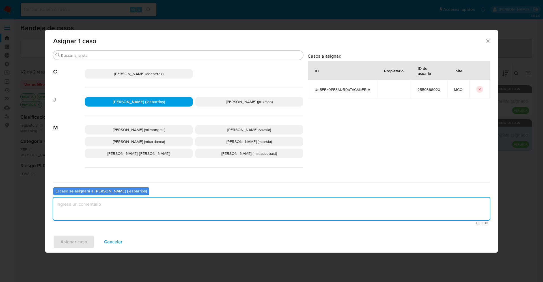
click at [153, 207] on textarea "assign-modal" at bounding box center [271, 209] width 437 height 23
type textarea "Analiisis"
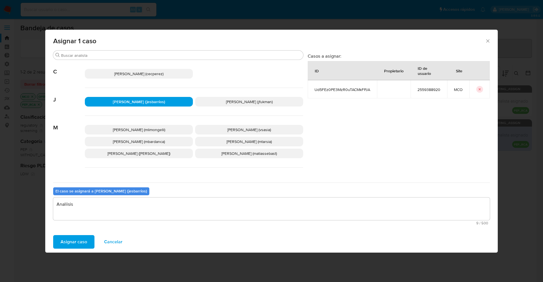
click at [74, 243] on span "Asignar caso" at bounding box center [74, 242] width 27 height 12
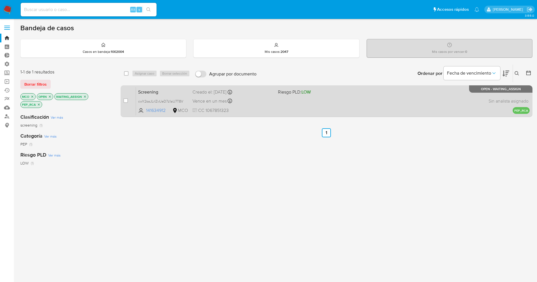
click at [270, 98] on div "Vence en un mes Vence el 21/09/2025 15:58:40" at bounding box center [232, 101] width 81 height 8
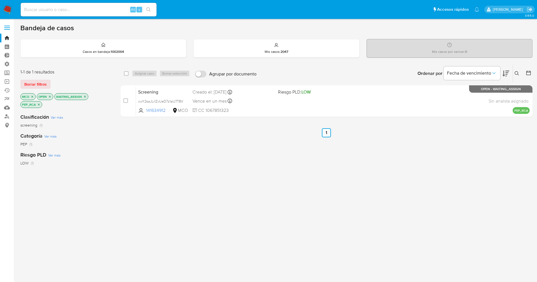
click at [6, 7] on img at bounding box center [8, 10] width 10 height 10
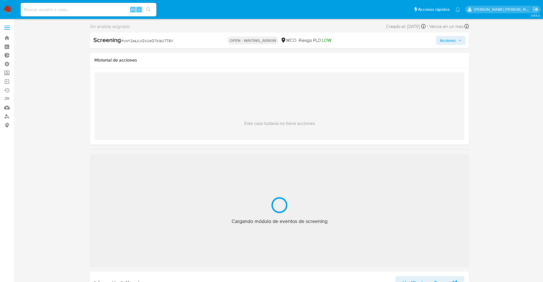
select select "10"
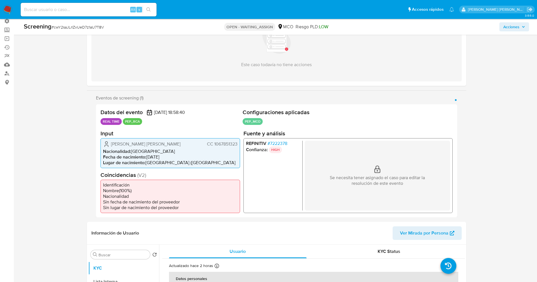
scroll to position [42, 0]
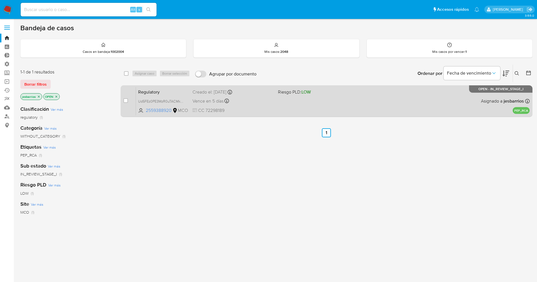
click at [262, 98] on div "Vence en 5 días Vence el [DATE] 17:41:07" at bounding box center [232, 101] width 81 height 8
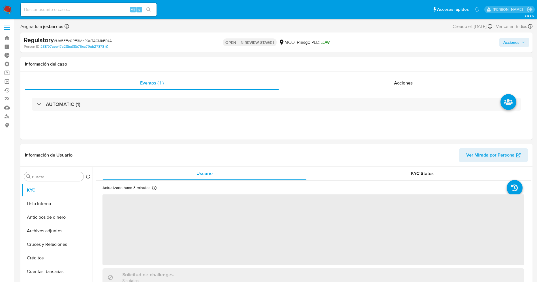
select select "10"
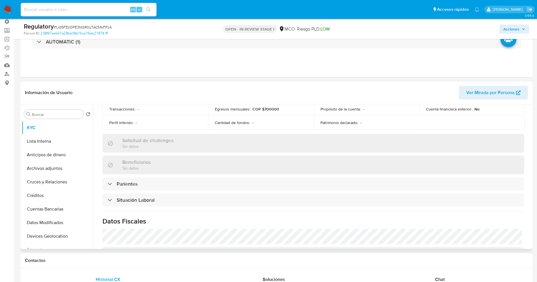
scroll to position [212, 0]
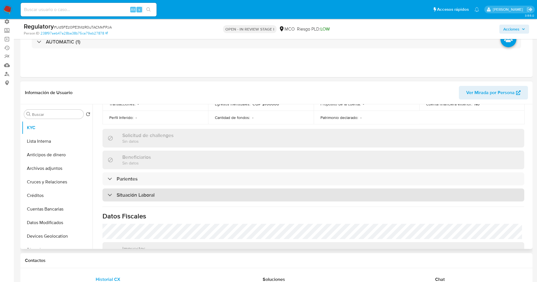
click at [140, 192] on h3 "Situación Laboral" at bounding box center [136, 195] width 38 height 6
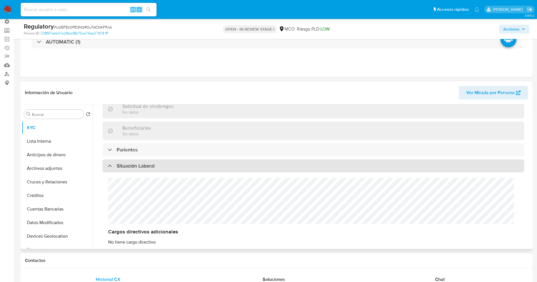
scroll to position [255, 0]
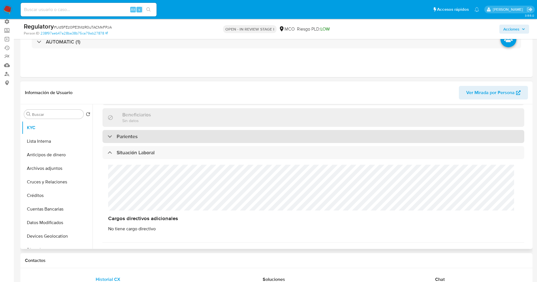
click at [134, 139] on div "Parientes" at bounding box center [313, 136] width 422 height 13
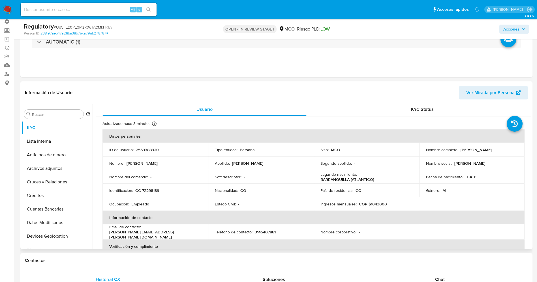
scroll to position [0, 0]
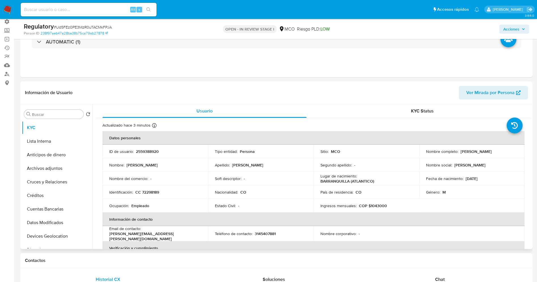
drag, startPoint x: 458, startPoint y: 150, endPoint x: 511, endPoint y: 154, distance: 53.6
click at [511, 154] on div "Nombre completo : Jhoan Carlos Valera Mena" at bounding box center [472, 151] width 92 height 5
copy p "Jhoan [PERSON_NAME] [PERSON_NAME]"
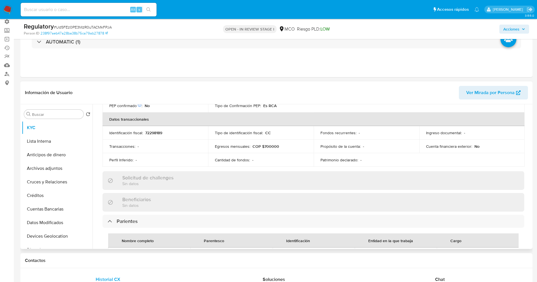
scroll to position [212, 0]
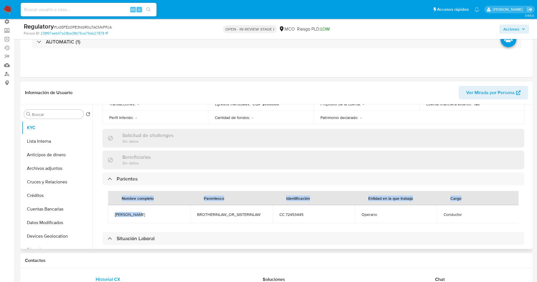
drag, startPoint x: 125, startPoint y: 212, endPoint x: 138, endPoint y: 212, distance: 13.6
click at [138, 212] on div "Nombre completo Parentesco Identificación Entidad en la que trabaja Cargo Fabio…" at bounding box center [313, 208] width 422 height 44
click at [137, 212] on span "Fabio Gomez" at bounding box center [149, 214] width 68 height 5
click at [111, 212] on td "Fabio Gomez" at bounding box center [149, 214] width 82 height 18
drag, startPoint x: 111, startPoint y: 212, endPoint x: 139, endPoint y: 214, distance: 28.3
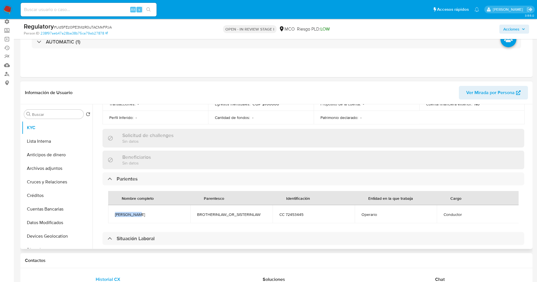
click at [139, 214] on td "Fabio Gomez" at bounding box center [149, 214] width 82 height 18
copy span "Fabio Gomez"
drag, startPoint x: 283, startPoint y: 214, endPoint x: 304, endPoint y: 212, distance: 21.0
click at [304, 212] on span "CC 72453445" at bounding box center [313, 214] width 68 height 5
copy span "72453445"
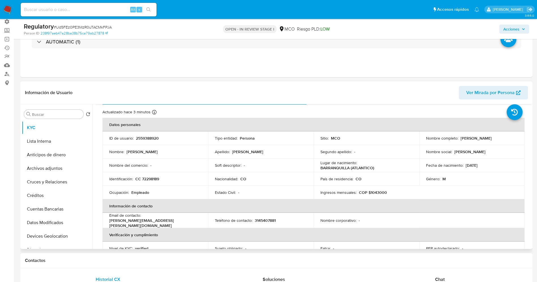
scroll to position [0, 0]
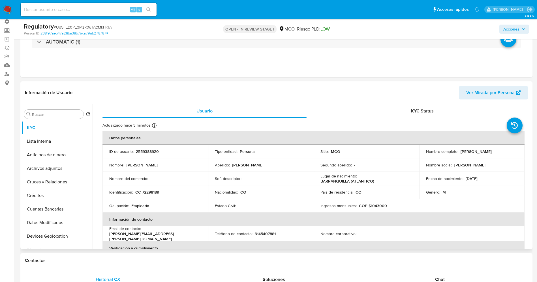
drag, startPoint x: 457, startPoint y: 152, endPoint x: 513, endPoint y: 151, distance: 56.3
click at [513, 151] on div "Nombre completo : Jhoan Carlos Valera Mena" at bounding box center [472, 151] width 92 height 5
copy div "Jhoan [PERSON_NAME] [PERSON_NAME]"
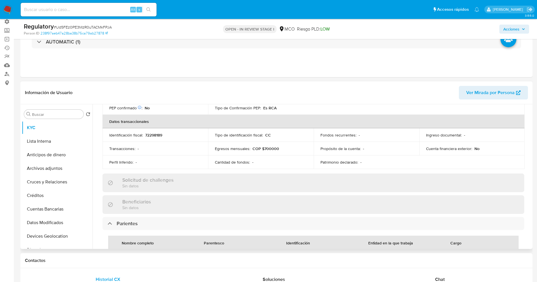
scroll to position [255, 0]
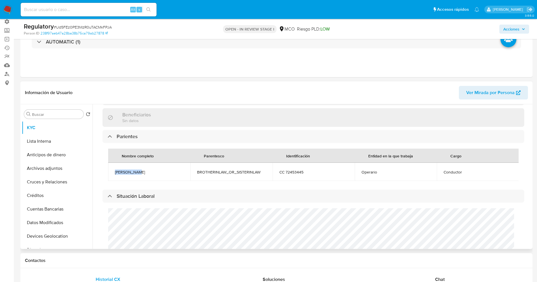
drag, startPoint x: 113, startPoint y: 171, endPoint x: 140, endPoint y: 169, distance: 26.6
click at [141, 169] on td "Fabio Gomez" at bounding box center [149, 172] width 82 height 18
copy span "Fabio Gomez"
drag, startPoint x: 440, startPoint y: 170, endPoint x: 465, endPoint y: 171, distance: 24.3
click at [465, 171] on td "Conductor" at bounding box center [478, 172] width 82 height 18
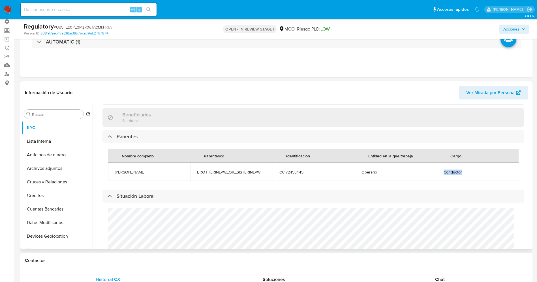
copy span "Conductor"
click at [56, 141] on button "Lista Interna" at bounding box center [55, 142] width 66 height 14
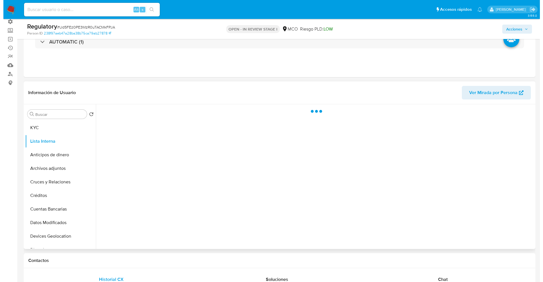
scroll to position [0, 0]
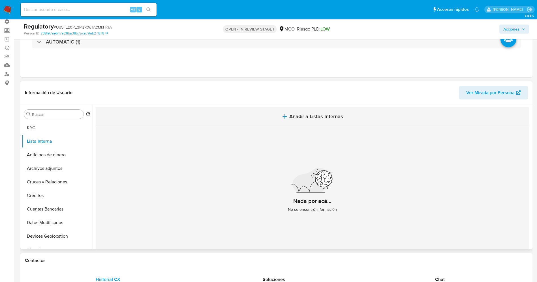
click at [306, 124] on button "Añadir a Listas Internas" at bounding box center [312, 116] width 433 height 19
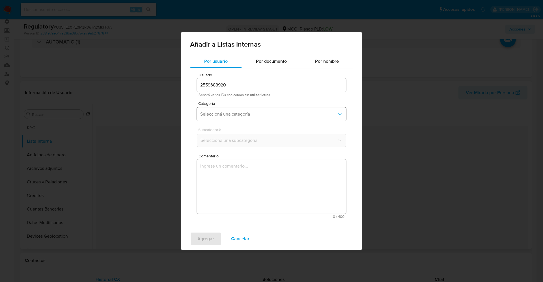
click at [255, 117] on button "Seleccioná una categoría" at bounding box center [271, 115] width 149 height 14
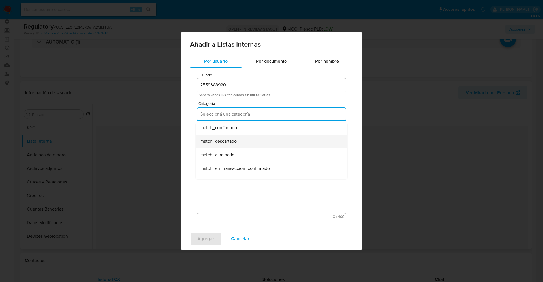
click at [246, 142] on div "match_descartado" at bounding box center [269, 142] width 139 height 14
click at [246, 137] on button "Seleccioná una subcategoría" at bounding box center [271, 141] width 149 height 14
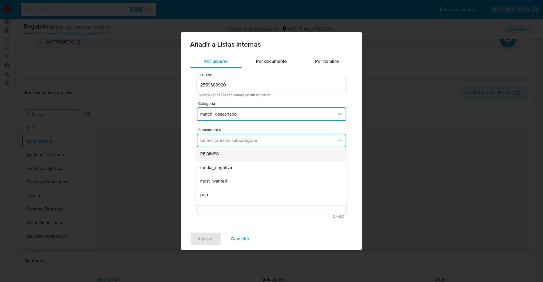
scroll to position [38, 0]
click at [235, 173] on div "pep" at bounding box center [269, 172] width 139 height 14
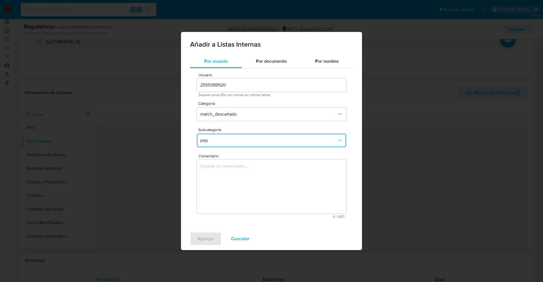
click at [235, 172] on textarea "Comentario" at bounding box center [271, 187] width 149 height 54
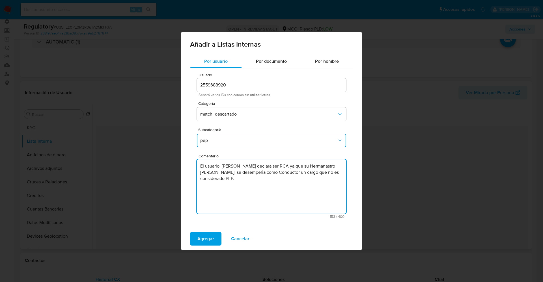
click at [201, 167] on textarea "El usuario Jhoan Carlos Valera Mena declara ser RCA ya que su Hermanastro Fabio…" at bounding box center [271, 187] width 149 height 54
type textarea "El usuario Jhoan Carlos Valera Mena declara ser RCA ya que su Hermanastro Fabio…"
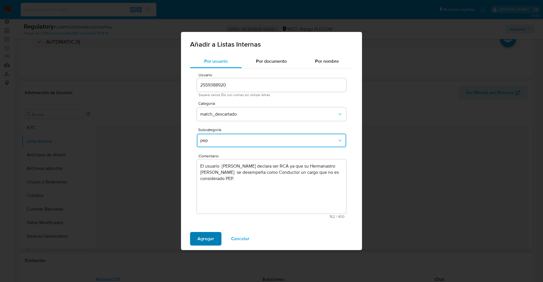
click at [211, 238] on span "Agregar" at bounding box center [205, 239] width 17 height 12
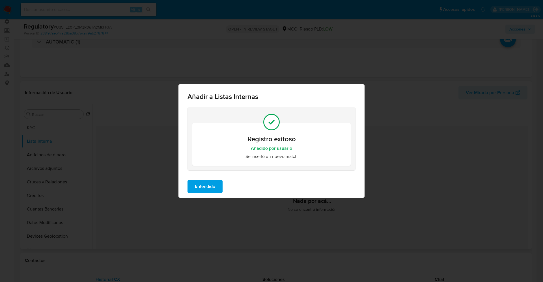
click at [199, 185] on span "Entendido" at bounding box center [205, 186] width 20 height 12
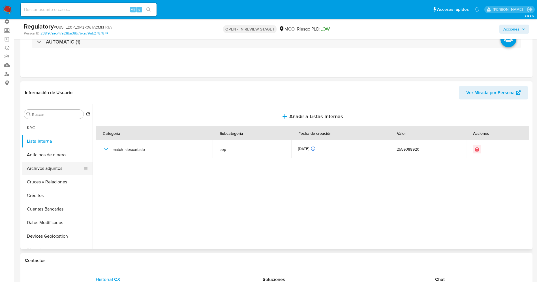
click at [48, 168] on button "Archivos adjuntos" at bounding box center [55, 169] width 66 height 14
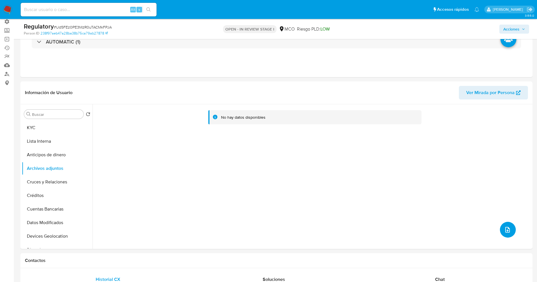
click at [504, 227] on icon "upload-file" at bounding box center [507, 230] width 7 height 7
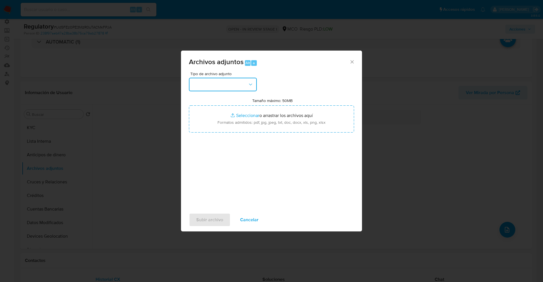
click at [207, 84] on button "button" at bounding box center [223, 85] width 68 height 14
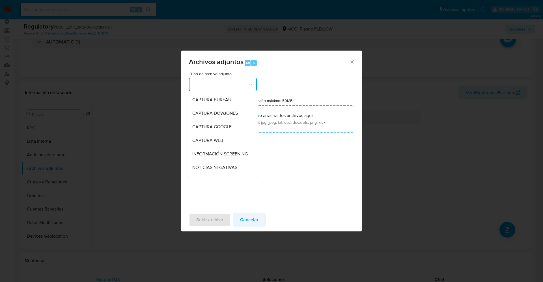
click at [259, 215] on button "Cancelar" at bounding box center [249, 220] width 33 height 14
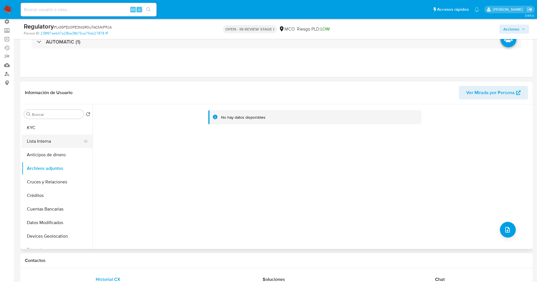
drag, startPoint x: 50, startPoint y: 139, endPoint x: 70, endPoint y: 137, distance: 20.7
click at [51, 139] on button "Lista Interna" at bounding box center [55, 142] width 66 height 14
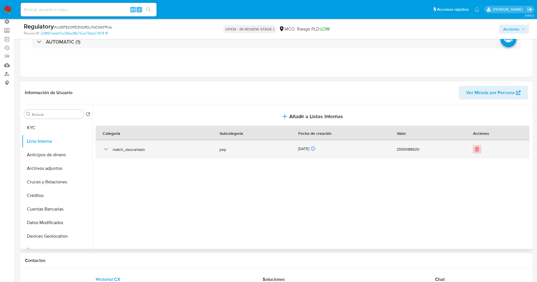
click at [478, 151] on button "Eliminar" at bounding box center [476, 149] width 8 height 8
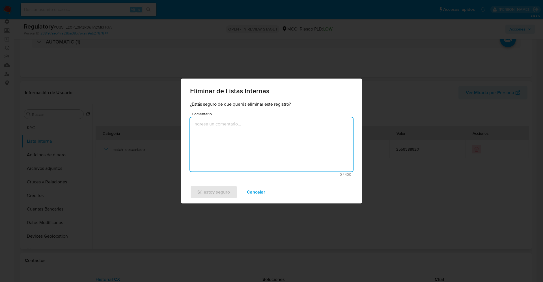
click at [298, 146] on textarea "Comentario" at bounding box center [271, 144] width 163 height 54
type textarea "Se trata de un RCA DESCARTADO"
click at [226, 193] on span "Sí, estoy seguro" at bounding box center [213, 192] width 33 height 12
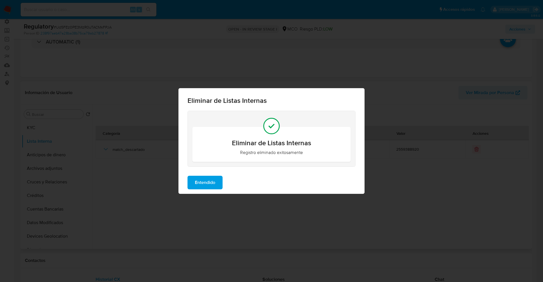
click at [210, 191] on div "Entendido" at bounding box center [272, 182] width 186 height 23
click at [215, 180] on span "Entendido" at bounding box center [205, 183] width 20 height 12
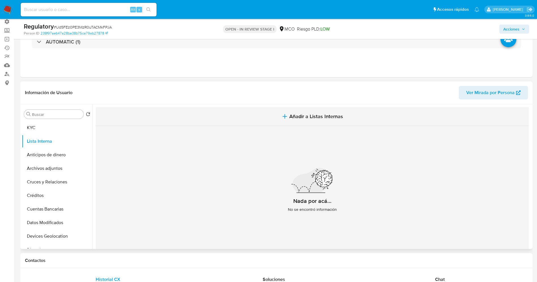
click at [313, 117] on span "Añadir a Listas Internas" at bounding box center [316, 116] width 54 height 6
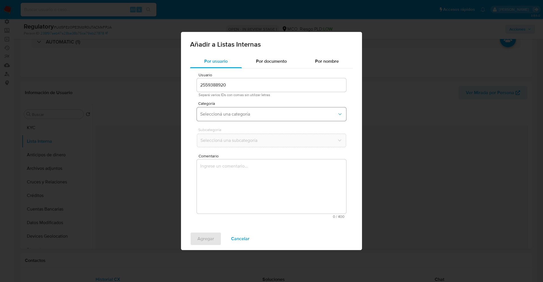
click at [260, 115] on span "Seleccioná una categoría" at bounding box center [268, 114] width 137 height 6
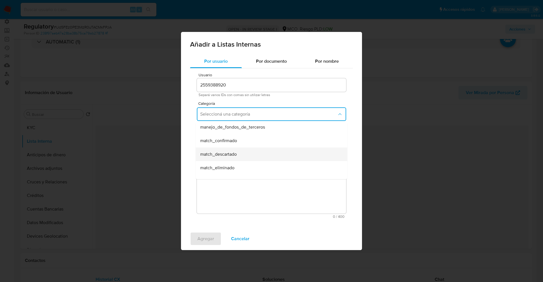
scroll to position [42, 0]
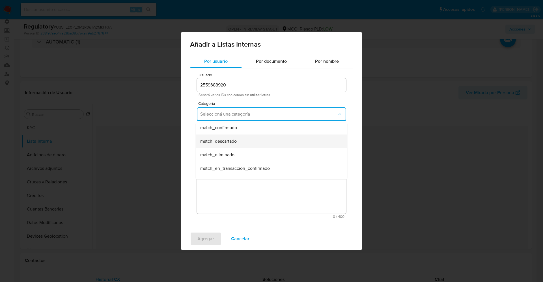
click at [237, 147] on div "match_descartado" at bounding box center [269, 142] width 139 height 14
click at [239, 140] on span "Seleccioná una subcategoría" at bounding box center [268, 141] width 137 height 6
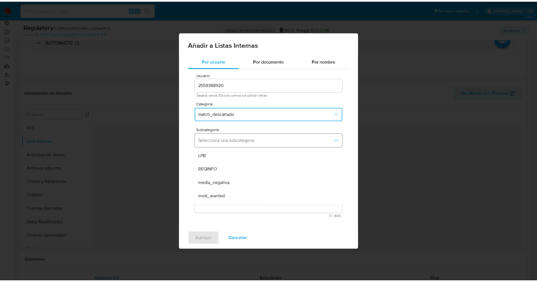
scroll to position [38, 0]
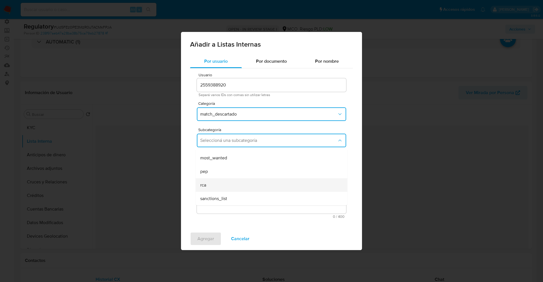
click at [217, 188] on div "rca" at bounding box center [269, 186] width 139 height 14
click at [217, 188] on textarea "Comentario" at bounding box center [271, 187] width 149 height 54
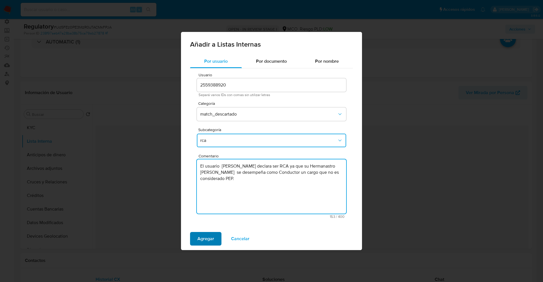
type textarea "El usuario Jhoan Carlos Valera Mena declara ser RCA ya que su Hermanastro Fabio…"
click at [196, 240] on button "Agregar" at bounding box center [205, 239] width 31 height 14
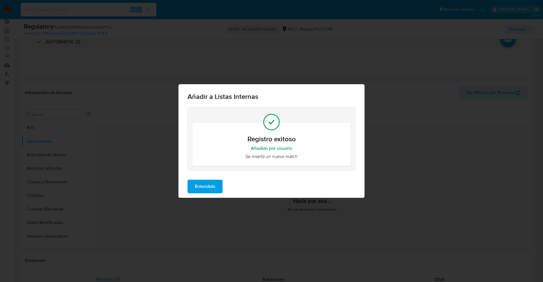
click at [204, 193] on span "Entendido" at bounding box center [205, 186] width 20 height 12
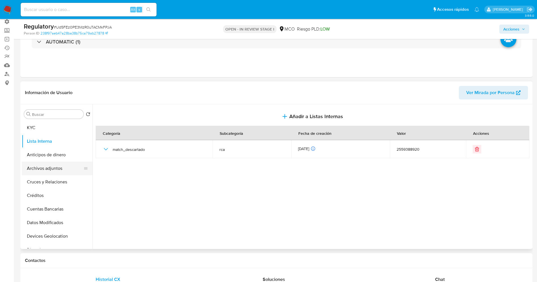
click at [46, 166] on button "Archivos adjuntos" at bounding box center [55, 169] width 66 height 14
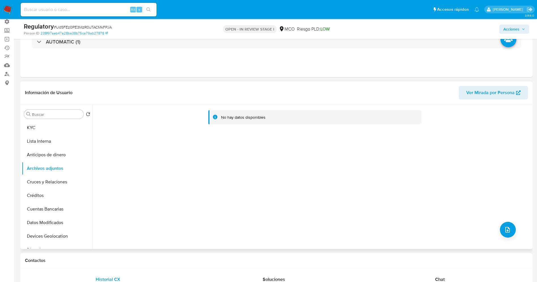
click at [497, 229] on div "No hay datos disponibles" at bounding box center [312, 176] width 438 height 145
click at [505, 229] on icon "upload-file" at bounding box center [507, 230] width 7 height 7
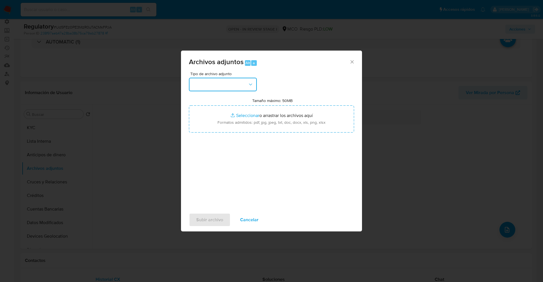
click at [209, 85] on button "button" at bounding box center [223, 85] width 68 height 14
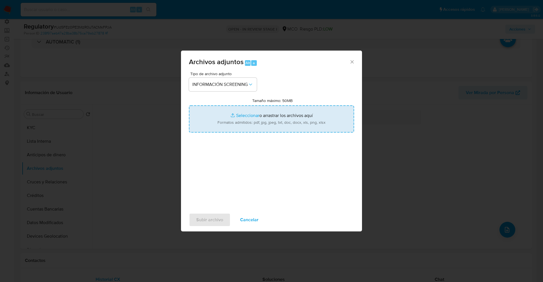
type input "C:\fakepath\_Fabio Gomez_ lavado de dinero - Buscar con Google.pdf"
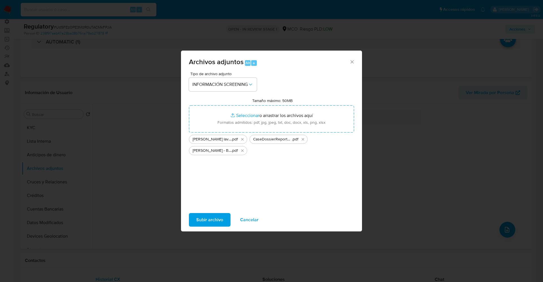
click at [215, 214] on span "Subir archivo" at bounding box center [209, 220] width 27 height 12
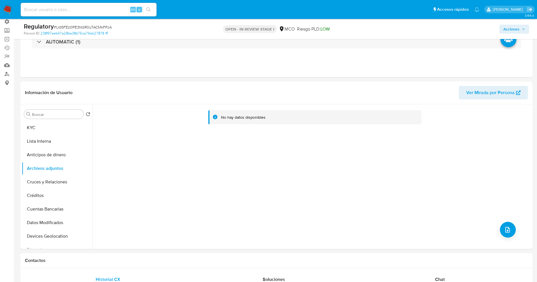
click at [48, 144] on button "Lista Interna" at bounding box center [57, 142] width 71 height 14
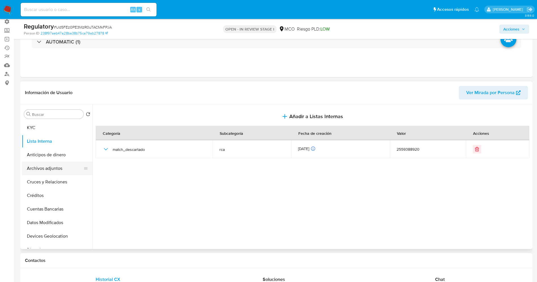
click at [53, 168] on button "Archivos adjuntos" at bounding box center [55, 169] width 66 height 14
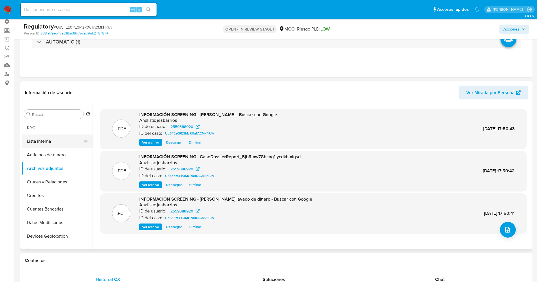
click at [44, 140] on button "Lista Interna" at bounding box center [55, 142] width 66 height 14
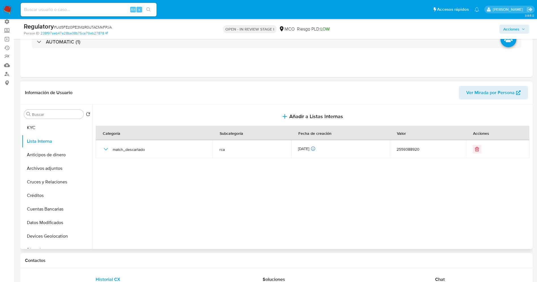
scroll to position [0, 0]
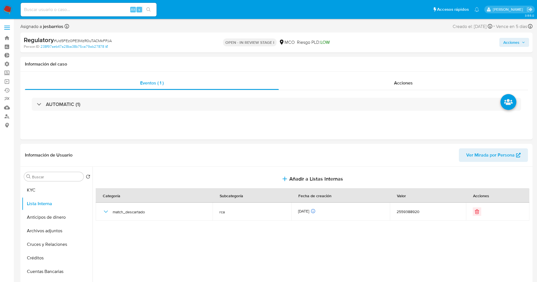
click at [511, 41] on span "Acciones" at bounding box center [511, 42] width 16 height 9
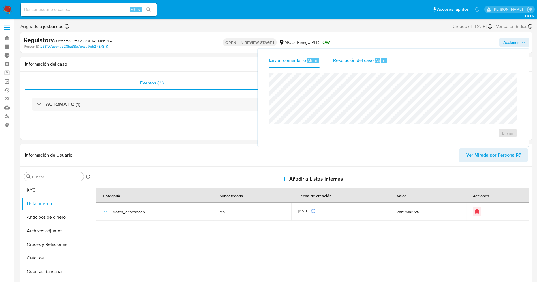
click at [351, 61] on span "Resolución del caso" at bounding box center [353, 60] width 40 height 7
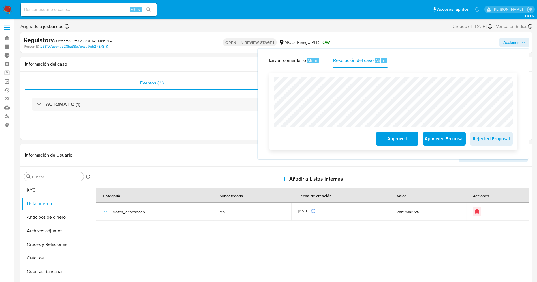
click at [393, 140] on span "Approved" at bounding box center [397, 139] width 28 height 12
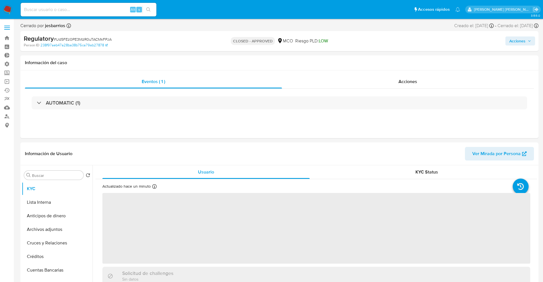
select select "10"
